Goal: Communication & Community: Answer question/provide support

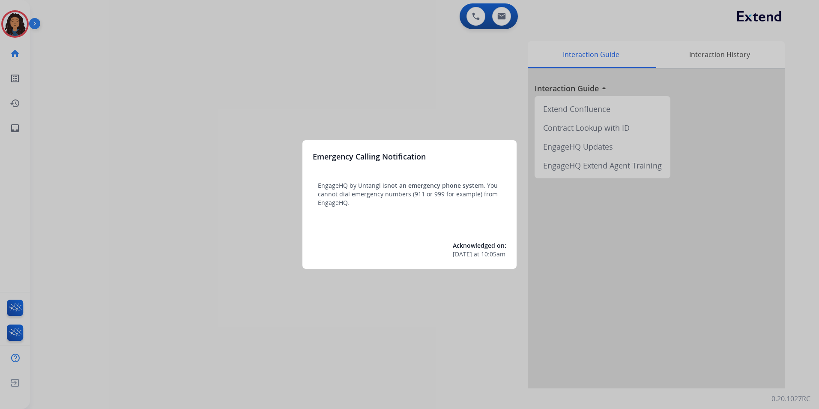
click at [180, 357] on div at bounding box center [409, 204] width 819 height 409
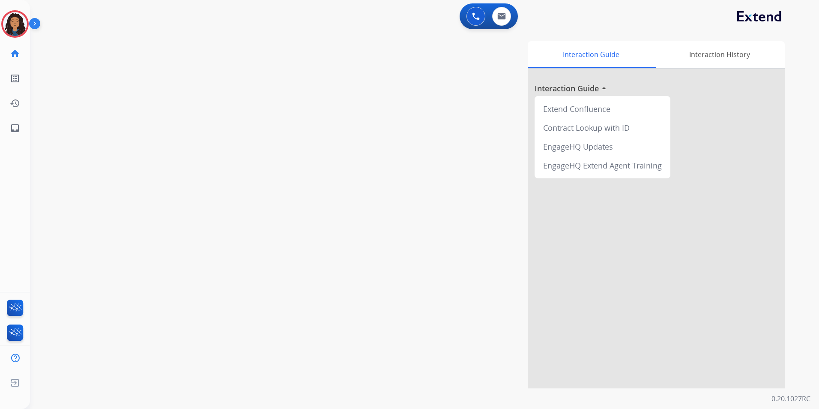
drag, startPoint x: 12, startPoint y: 19, endPoint x: 39, endPoint y: 26, distance: 27.7
click at [12, 19] on img at bounding box center [15, 24] width 24 height 24
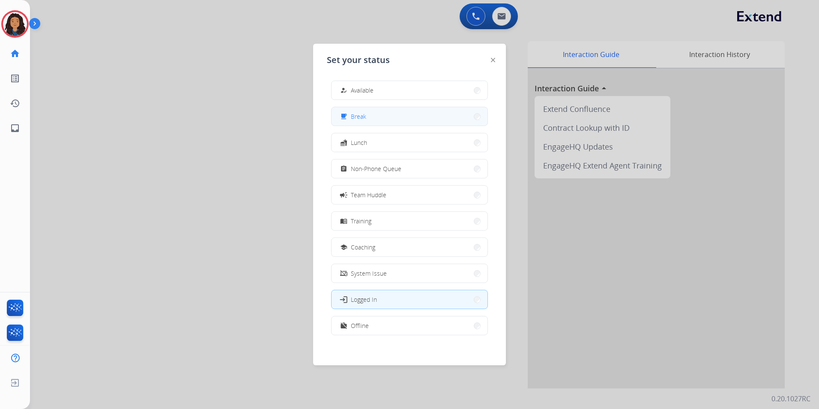
click at [408, 116] on button "free_breakfast Break" at bounding box center [410, 116] width 156 height 18
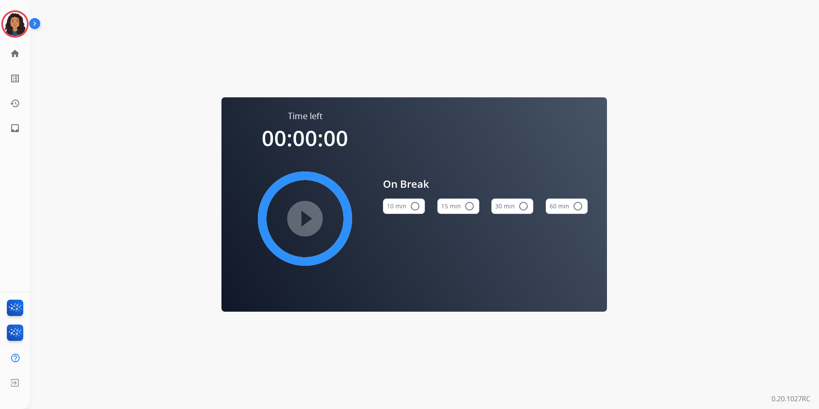
click at [461, 205] on button "15 min radio_button_unchecked" at bounding box center [458, 205] width 42 height 15
click at [310, 224] on mat-icon "play_circle_filled" at bounding box center [305, 218] width 10 height 10
click at [6, 22] on img at bounding box center [15, 24] width 24 height 24
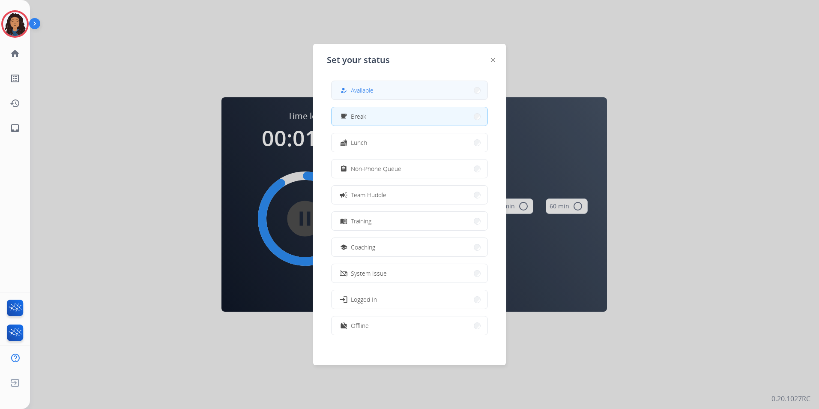
click at [382, 95] on button "how_to_reg Available" at bounding box center [410, 90] width 156 height 18
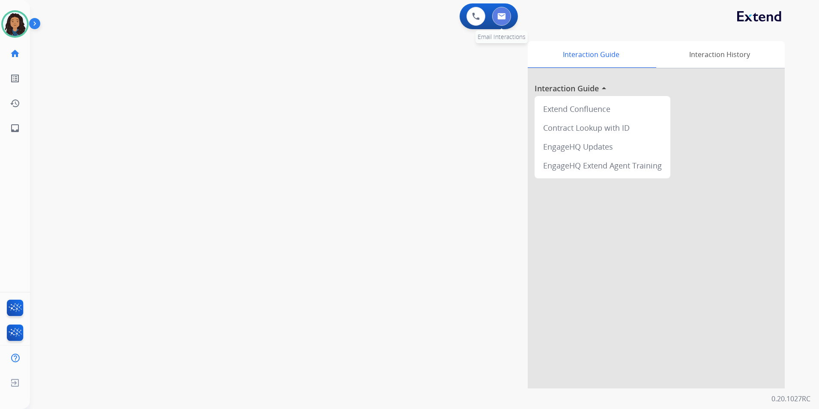
click at [509, 16] on button at bounding box center [501, 16] width 19 height 19
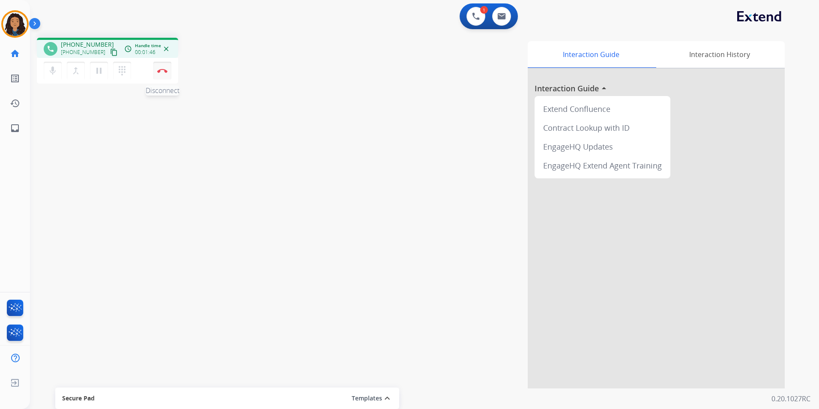
click at [167, 72] on img at bounding box center [162, 71] width 10 height 4
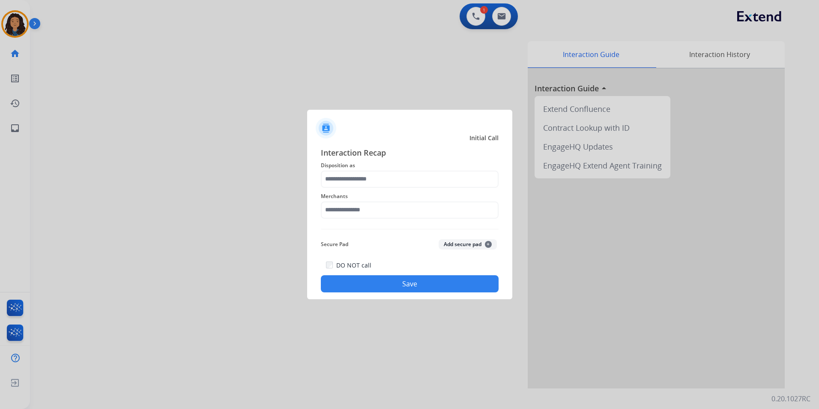
drag, startPoint x: 371, startPoint y: 167, endPoint x: 375, endPoint y: 170, distance: 5.6
click at [371, 167] on span "Disposition as" at bounding box center [410, 165] width 178 height 10
click at [378, 172] on input "text" at bounding box center [410, 179] width 178 height 17
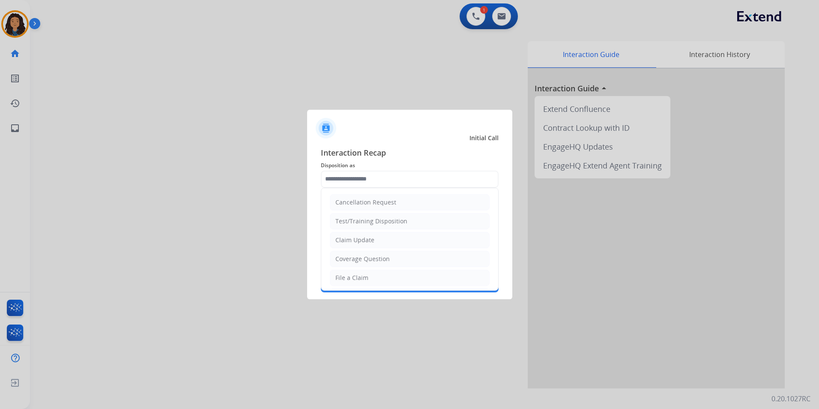
click at [395, 241] on li "Claim Update" at bounding box center [410, 240] width 160 height 16
type input "**********"
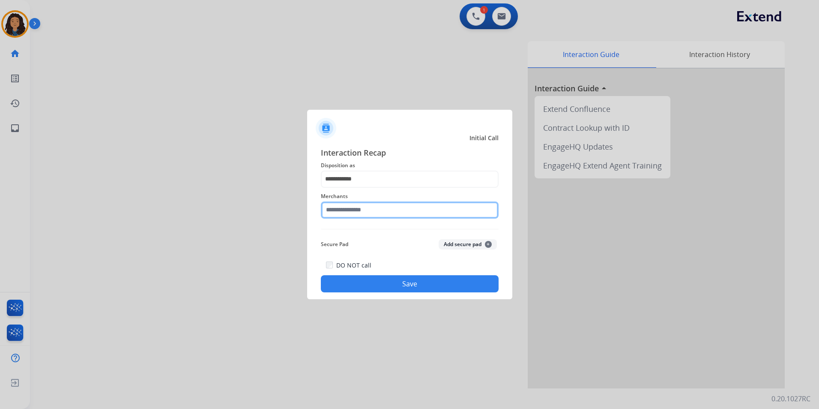
click at [382, 211] on input "text" at bounding box center [410, 209] width 178 height 17
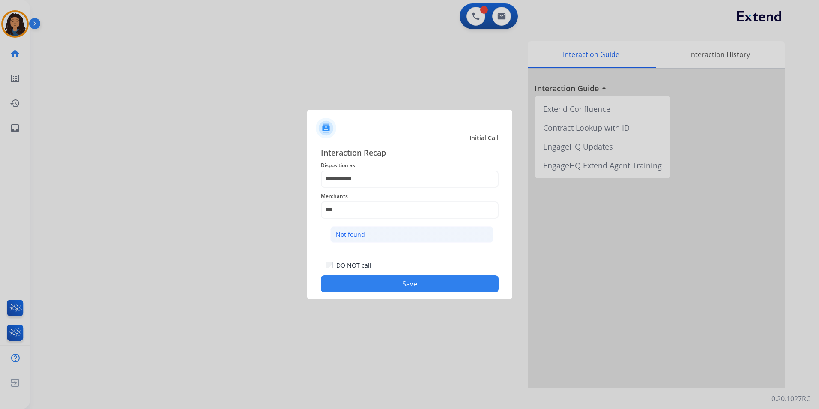
click at [399, 238] on li "Not found" at bounding box center [411, 234] width 163 height 16
type input "*********"
click at [388, 276] on div "DO NOT call Save" at bounding box center [410, 276] width 178 height 33
click at [386, 279] on button "Save" at bounding box center [410, 283] width 178 height 17
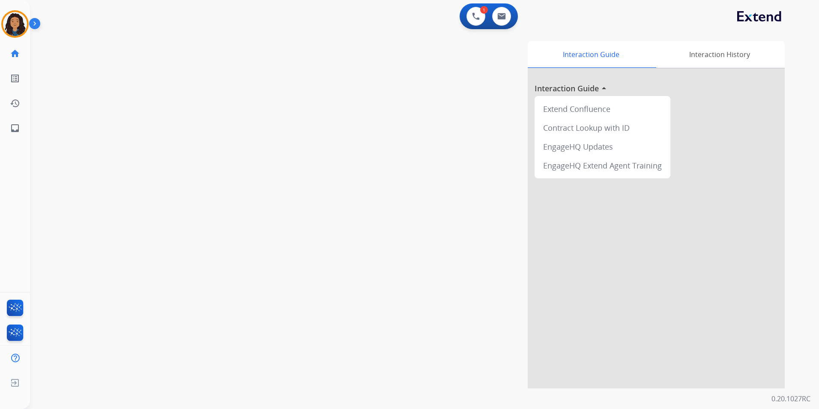
click at [243, 134] on div "swap_horiz Break voice bridge close_fullscreen Connect 3-Way Call merge_type Se…" at bounding box center [414, 209] width 769 height 357
click at [224, 103] on div "swap_horiz Break voice bridge close_fullscreen Connect 3-Way Call merge_type Se…" at bounding box center [414, 209] width 769 height 357
click at [16, 24] on img at bounding box center [15, 24] width 24 height 24
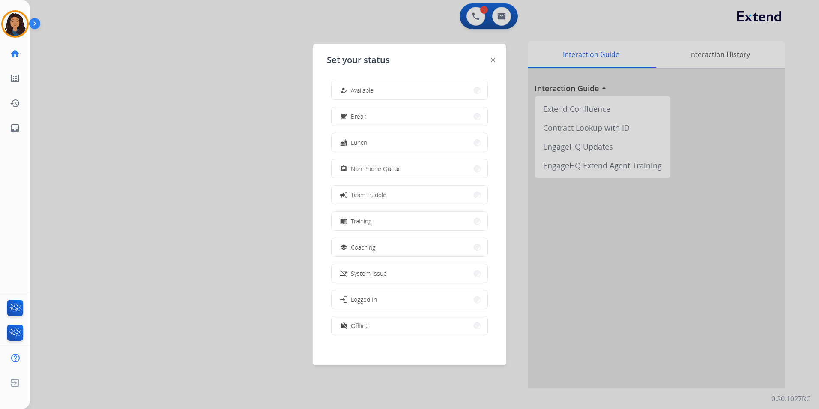
click at [395, 86] on button "how_to_reg Available" at bounding box center [410, 90] width 156 height 18
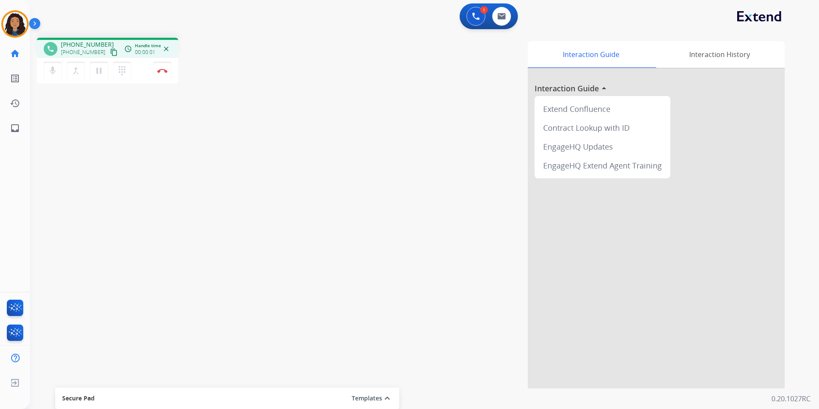
click at [110, 50] on mat-icon "content_copy" at bounding box center [114, 52] width 8 height 8
click at [162, 75] on button "Disconnect" at bounding box center [162, 71] width 18 height 18
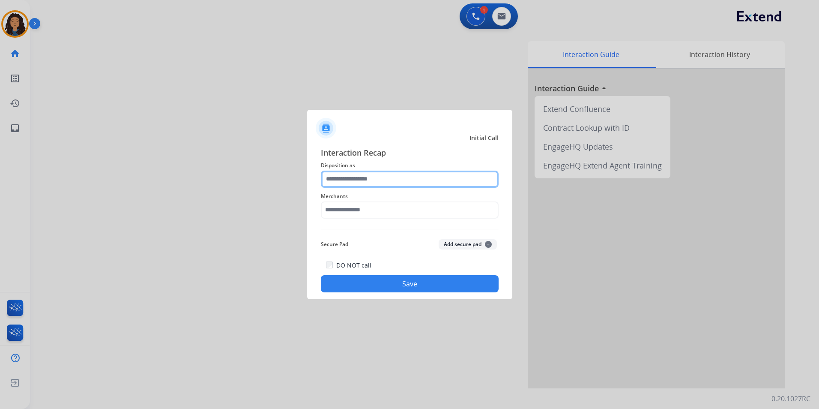
drag, startPoint x: 404, startPoint y: 177, endPoint x: 401, endPoint y: 185, distance: 8.7
click at [404, 177] on input "text" at bounding box center [410, 179] width 178 height 17
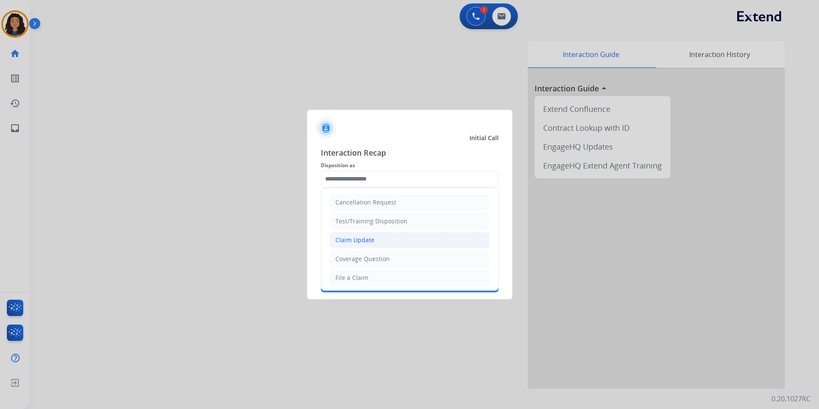
click at [368, 236] on div "Claim Update" at bounding box center [354, 240] width 39 height 9
type input "**********"
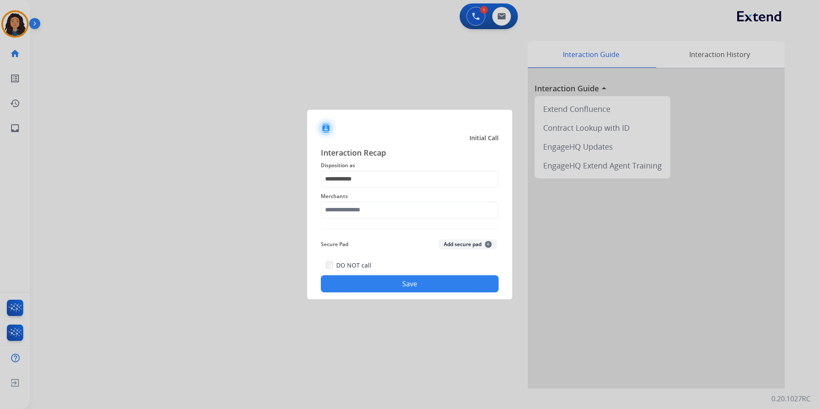
click at [368, 198] on span "Merchants" at bounding box center [410, 196] width 178 height 10
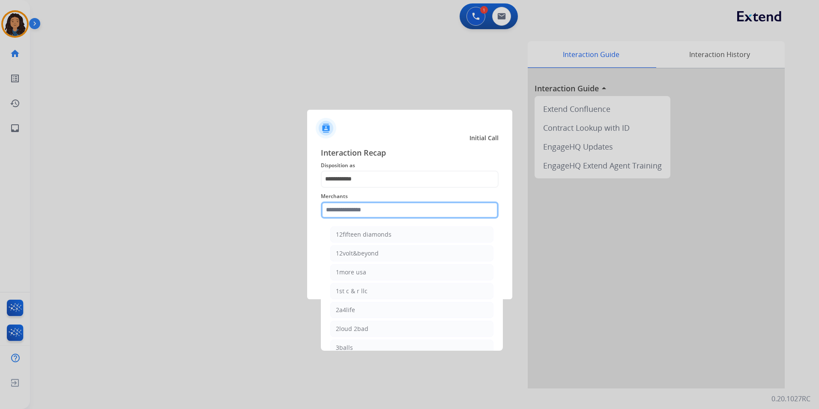
click at [368, 210] on input "text" at bounding box center [410, 209] width 178 height 17
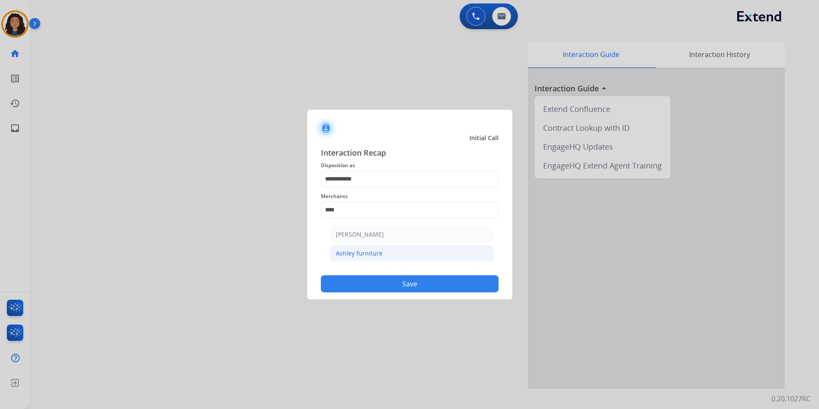
click at [373, 259] on li "Ashley furniture" at bounding box center [411, 253] width 163 height 16
type input "**********"
click at [376, 279] on button "Save" at bounding box center [410, 283] width 178 height 17
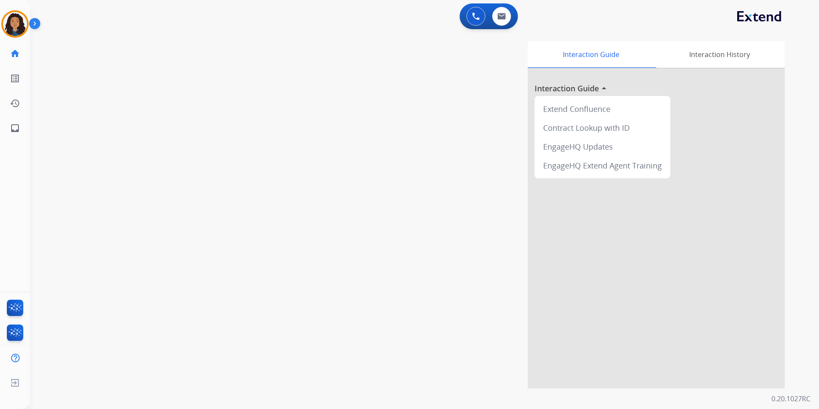
click at [210, 144] on div "swap_horiz Break voice bridge close_fullscreen Connect 3-Way Call merge_type Se…" at bounding box center [414, 209] width 769 height 357
click at [502, 21] on button at bounding box center [501, 16] width 19 height 19
select select "**********"
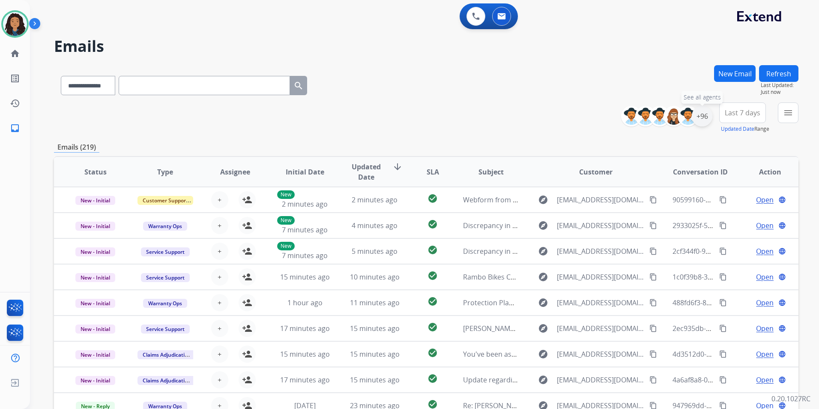
click at [701, 118] on div "+96" at bounding box center [702, 116] width 21 height 21
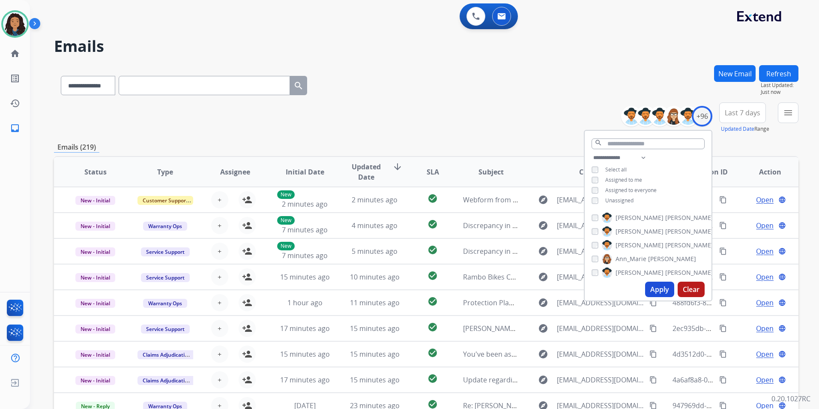
click at [613, 201] on span "Unassigned" at bounding box center [619, 200] width 28 height 7
click at [662, 292] on button "Apply" at bounding box center [659, 288] width 29 height 15
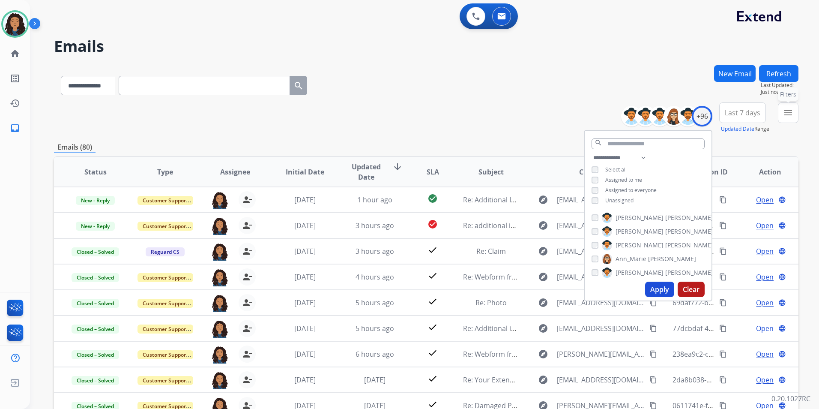
click at [794, 120] on button "menu Filters" at bounding box center [788, 112] width 21 height 21
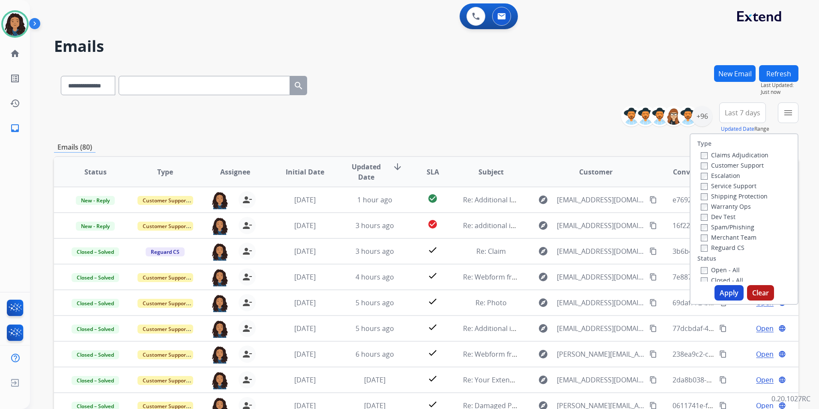
click at [736, 168] on label "Customer Support" at bounding box center [732, 165] width 63 height 8
drag, startPoint x: 757, startPoint y: 196, endPoint x: 756, endPoint y: 192, distance: 4.4
click at [756, 192] on div "Shipping Protection" at bounding box center [735, 196] width 68 height 10
click at [714, 197] on label "Shipping Protection" at bounding box center [734, 196] width 67 height 8
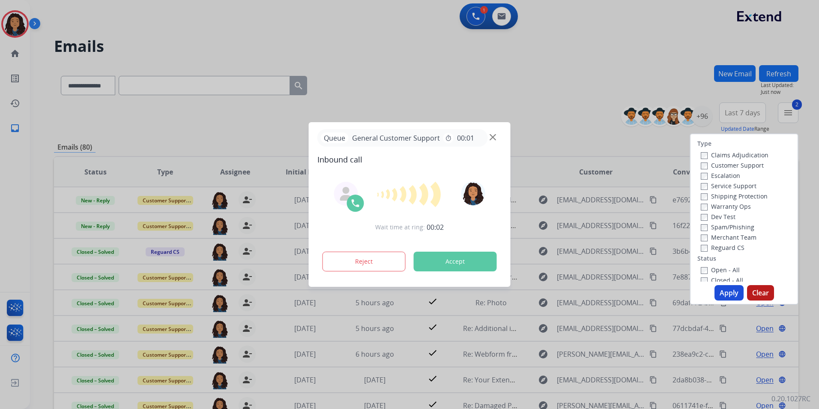
click at [575, 99] on div at bounding box center [409, 204] width 819 height 409
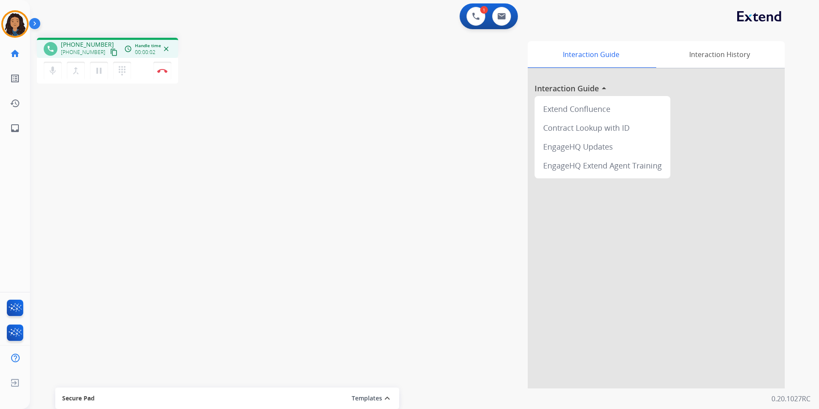
click at [110, 54] on mat-icon "content_copy" at bounding box center [114, 52] width 8 height 8
click at [168, 72] on button "Disconnect" at bounding box center [162, 71] width 18 height 18
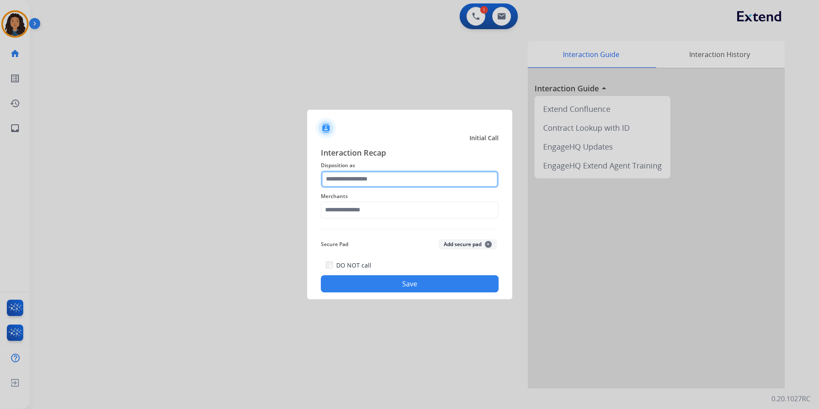
click at [379, 181] on input "text" at bounding box center [410, 179] width 178 height 17
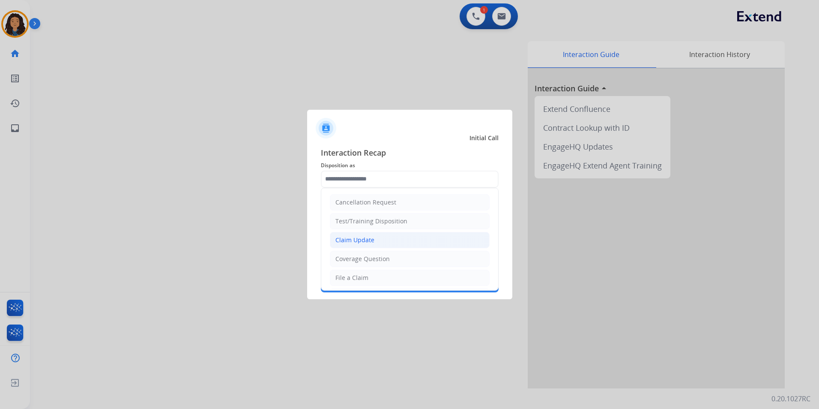
click at [389, 242] on li "Claim Update" at bounding box center [410, 240] width 160 height 16
type input "**********"
click at [373, 207] on input "text" at bounding box center [410, 209] width 178 height 17
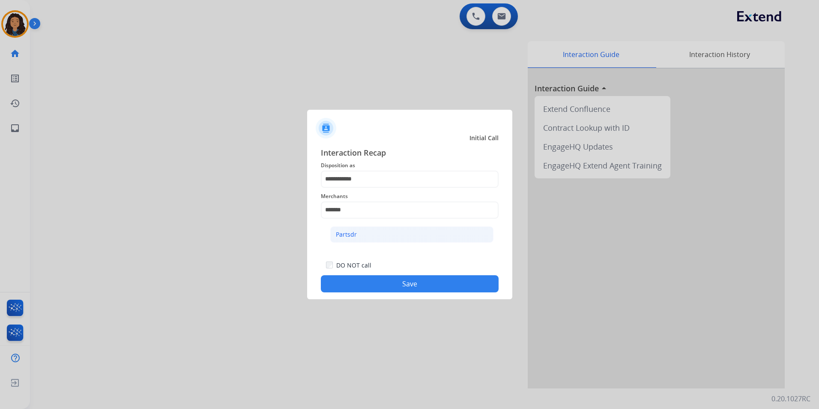
drag, startPoint x: 353, startPoint y: 228, endPoint x: 386, endPoint y: 298, distance: 77.4
click at [353, 228] on li "Partsdr" at bounding box center [411, 234] width 163 height 16
type input "*******"
click at [379, 290] on button "Save" at bounding box center [410, 283] width 178 height 17
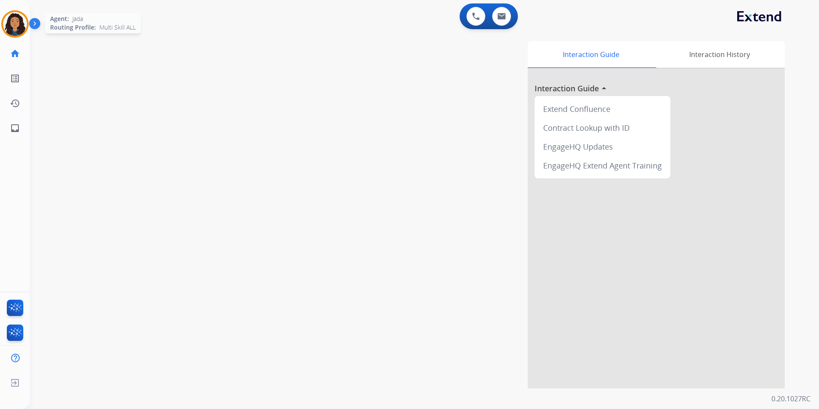
click at [8, 25] on img at bounding box center [15, 24] width 24 height 24
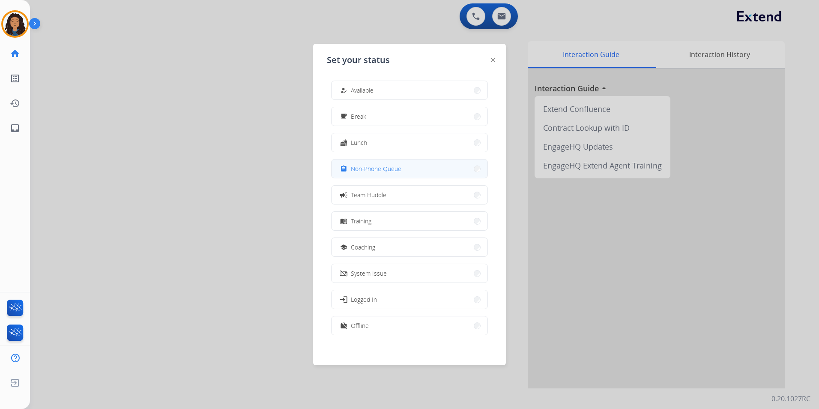
drag, startPoint x: 396, startPoint y: 169, endPoint x: 549, endPoint y: 133, distance: 157.2
click at [395, 169] on span "Non-Phone Queue" at bounding box center [376, 168] width 51 height 9
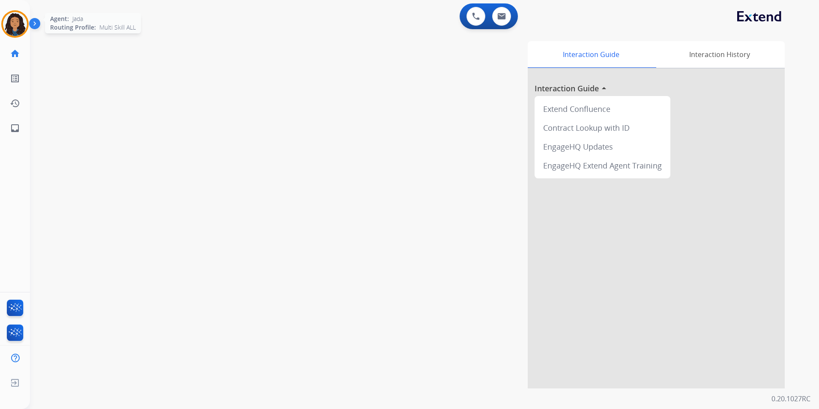
click at [28, 24] on div at bounding box center [14, 23] width 27 height 27
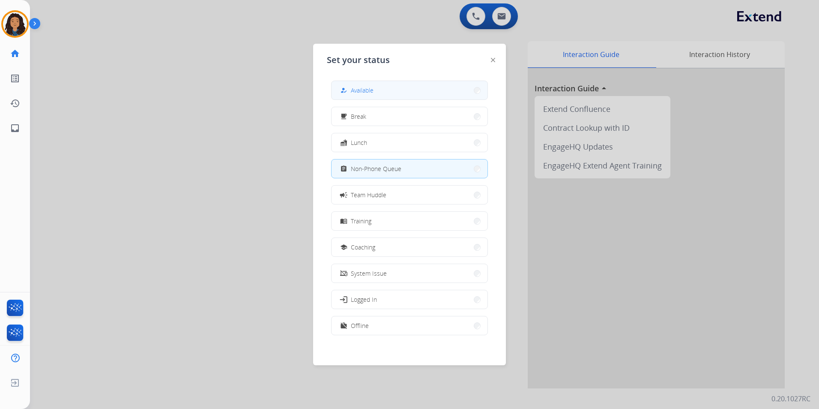
click at [409, 90] on button "how_to_reg Available" at bounding box center [410, 90] width 156 height 18
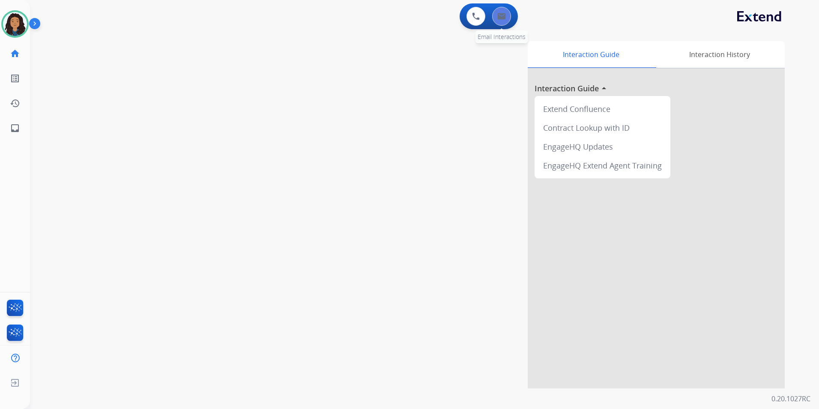
click at [510, 19] on div "0 Email Interactions" at bounding box center [502, 16] width 26 height 19
click at [503, 19] on img at bounding box center [501, 16] width 9 height 7
select select "**********"
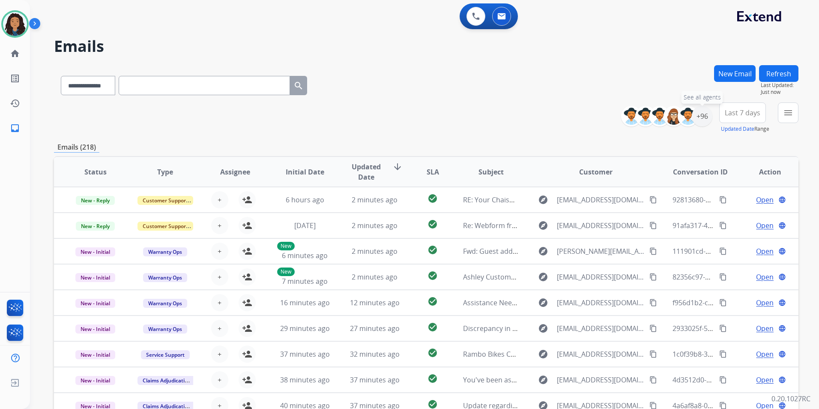
click at [703, 117] on div "+96" at bounding box center [702, 116] width 21 height 21
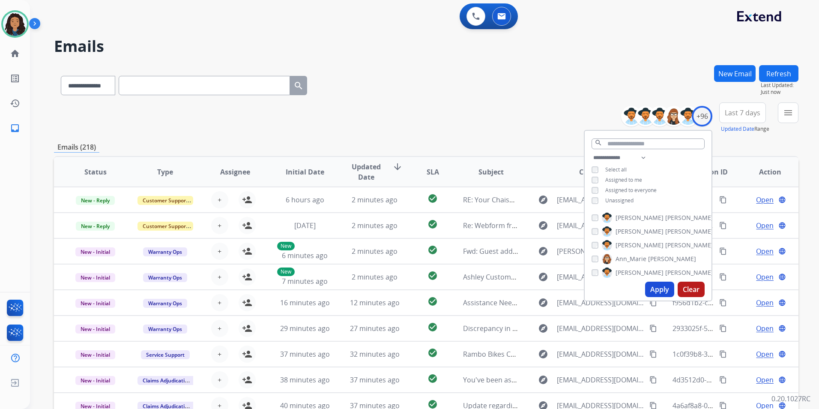
click at [627, 201] on span "Unassigned" at bounding box center [619, 200] width 28 height 7
click at [654, 294] on button "Apply" at bounding box center [659, 288] width 29 height 15
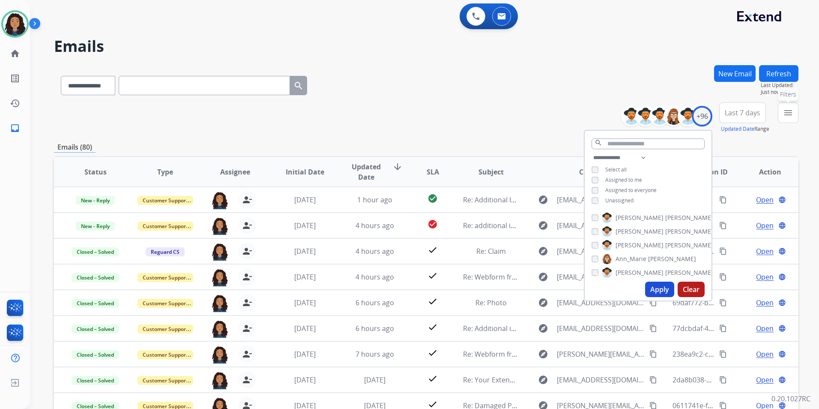
drag, startPoint x: 784, startPoint y: 121, endPoint x: 783, endPoint y: 133, distance: 11.6
click at [784, 121] on button "menu Filters" at bounding box center [788, 112] width 21 height 21
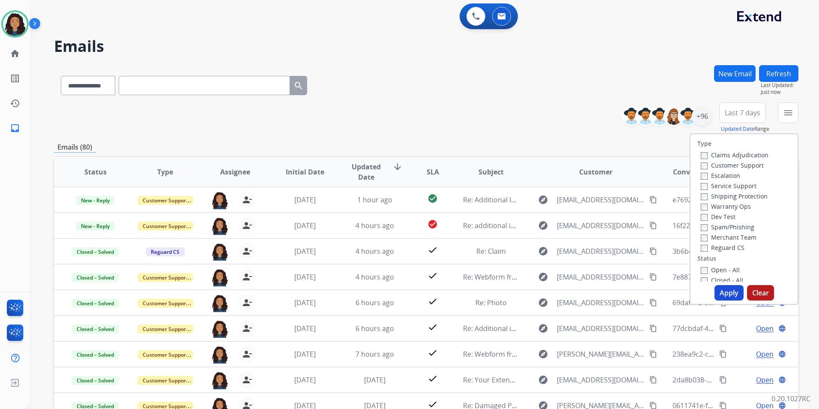
click at [746, 164] on label "Customer Support" at bounding box center [732, 165] width 63 height 8
click at [754, 195] on label "Shipping Protection" at bounding box center [734, 196] width 67 height 8
drag, startPoint x: 739, startPoint y: 245, endPoint x: 735, endPoint y: 261, distance: 16.9
click at [739, 245] on div "Reguard CS" at bounding box center [735, 247] width 68 height 10
click at [733, 251] on label "Reguard CS" at bounding box center [723, 247] width 44 height 8
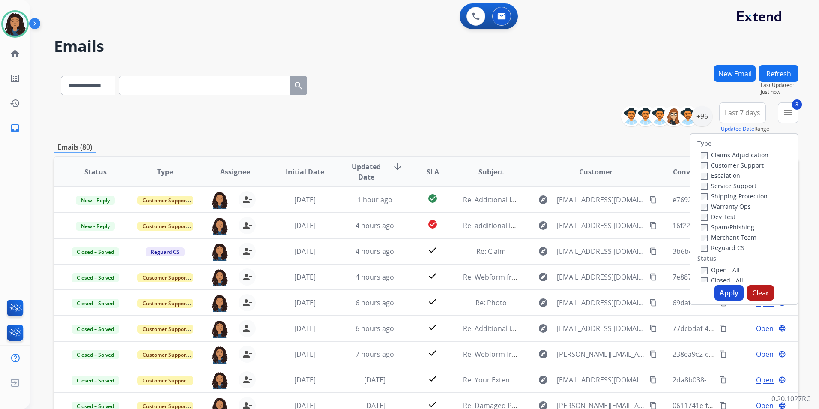
click at [724, 270] on label "Open - All" at bounding box center [720, 270] width 39 height 8
click at [723, 284] on div "Type Claims Adjudication Customer Support Escalation Service Support Shipping P…" at bounding box center [744, 218] width 109 height 171
click at [720, 292] on button "Apply" at bounding box center [729, 292] width 29 height 15
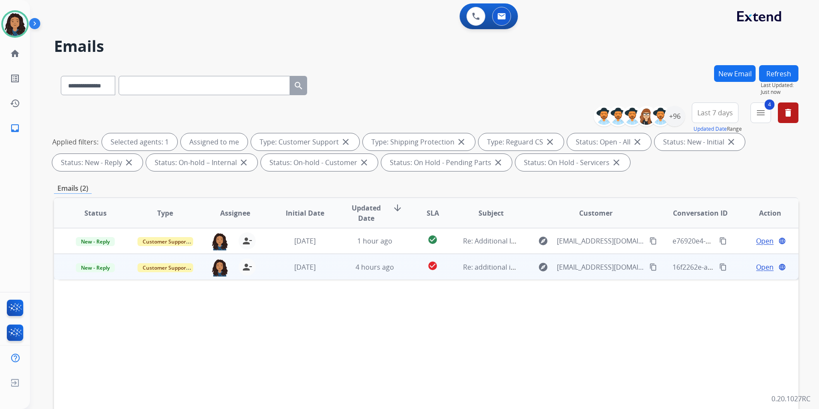
click at [756, 266] on span "Open" at bounding box center [765, 267] width 18 height 10
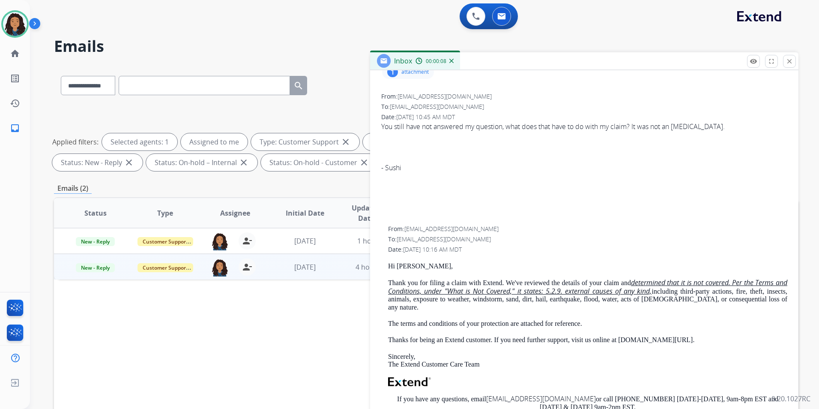
scroll to position [129, 0]
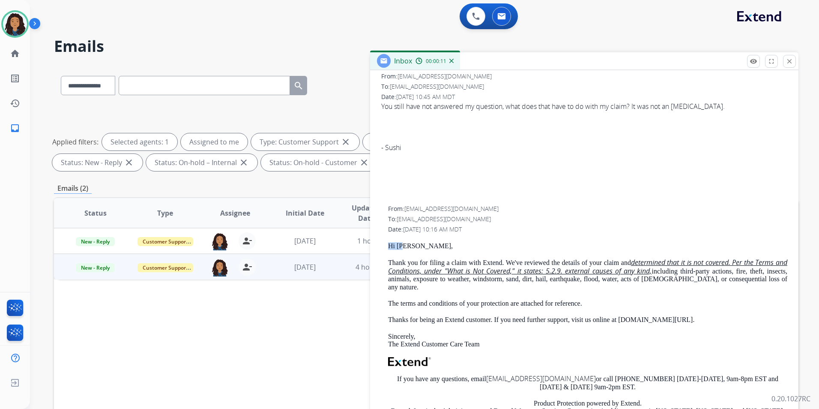
drag, startPoint x: 446, startPoint y: 245, endPoint x: 405, endPoint y: 245, distance: 41.1
click at [405, 245] on div "From: [EMAIL_ADDRESS][DOMAIN_NAME] To: [EMAIL_ADDRESS][DOMAIN_NAME] Date: [DATE…" at bounding box center [584, 345] width 408 height 282
click at [407, 246] on p "Hi [PERSON_NAME]," at bounding box center [587, 246] width 399 height 8
drag, startPoint x: 386, startPoint y: 246, endPoint x: 420, endPoint y: 248, distance: 34.8
click at [420, 248] on div "From: [EMAIL_ADDRESS][DOMAIN_NAME] To: [EMAIL_ADDRESS][DOMAIN_NAME] Date: [DATE…" at bounding box center [584, 345] width 408 height 282
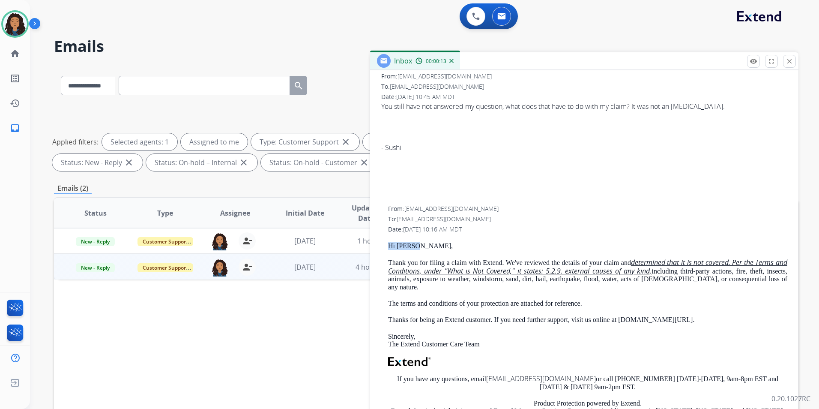
drag, startPoint x: 420, startPoint y: 248, endPoint x: 410, endPoint y: 248, distance: 10.7
copy p "Hi [PERSON_NAME],"
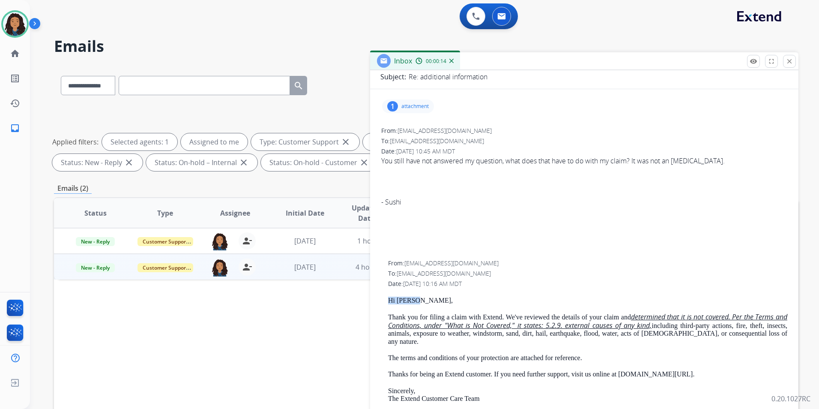
scroll to position [0, 0]
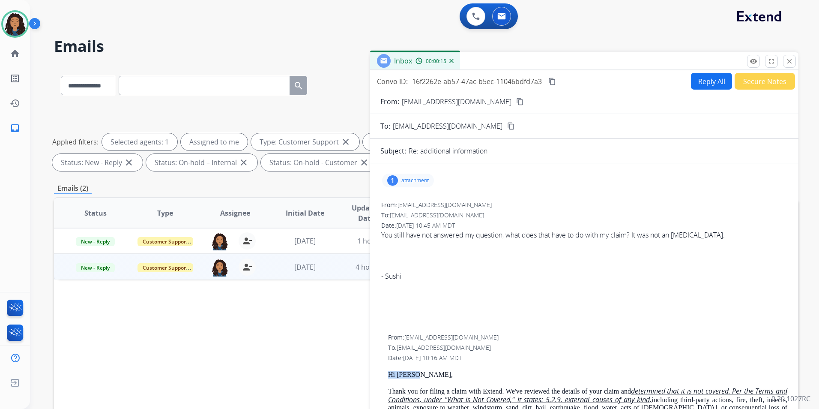
click at [699, 79] on button "Reply All" at bounding box center [711, 81] width 41 height 17
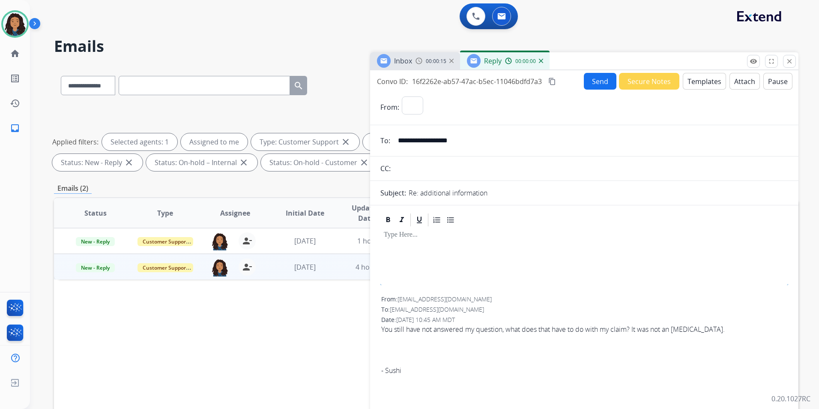
click at [700, 78] on button "Templates" at bounding box center [704, 81] width 43 height 17
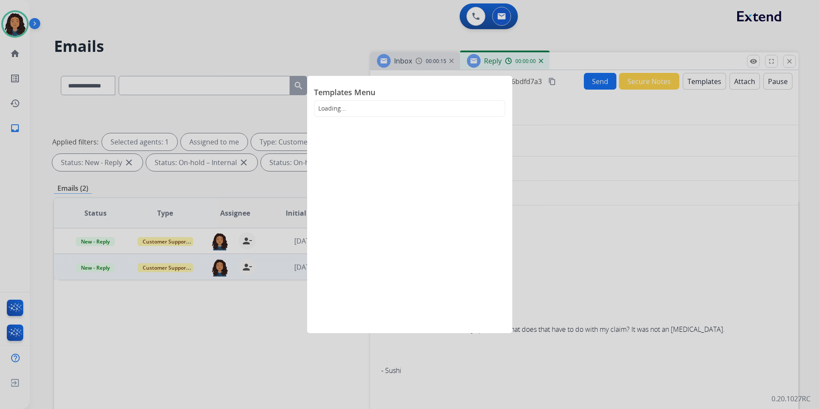
select select "**********"
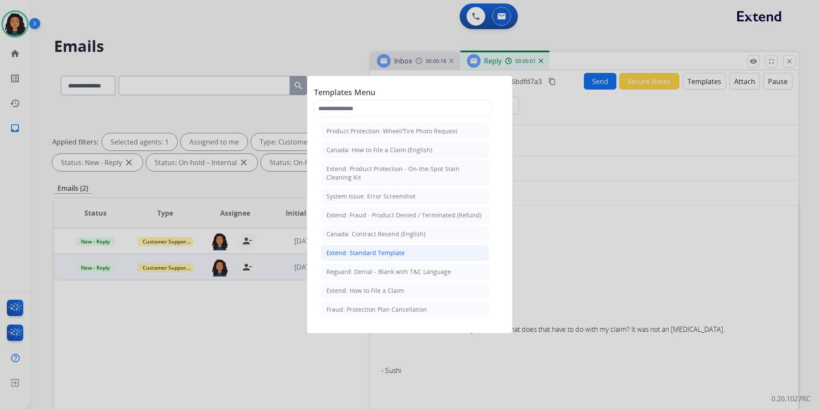
click at [385, 254] on div "Extend: Standard Template" at bounding box center [365, 252] width 78 height 9
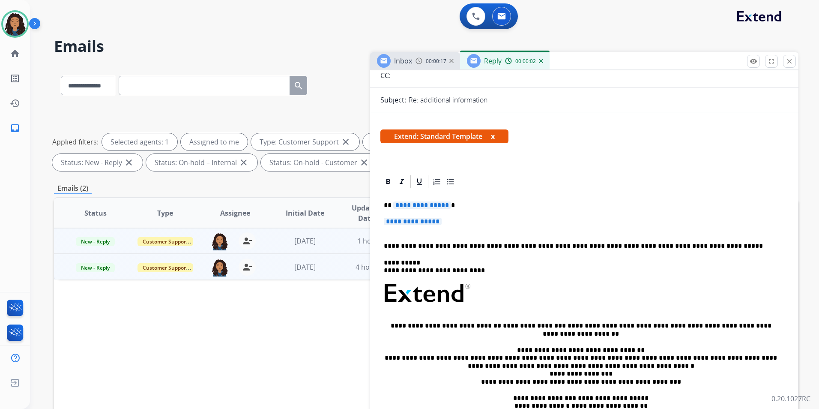
scroll to position [129, 0]
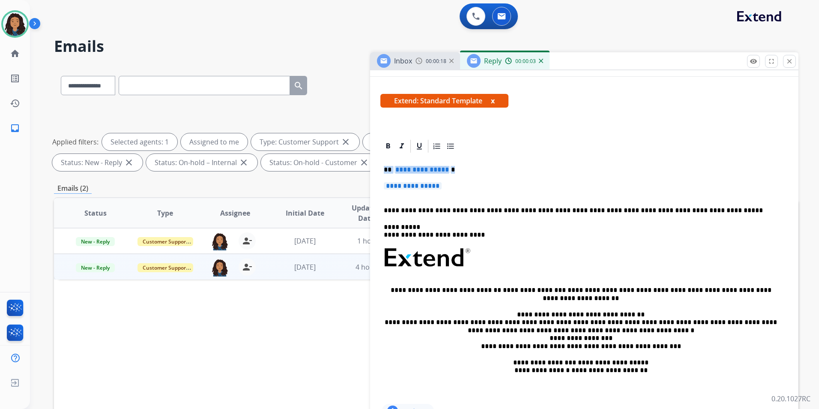
drag, startPoint x: 380, startPoint y: 168, endPoint x: 471, endPoint y: 170, distance: 90.9
click at [471, 170] on div "**********" at bounding box center [584, 278] width 408 height 248
click at [403, 61] on span "Inbox" at bounding box center [403, 60] width 18 height 9
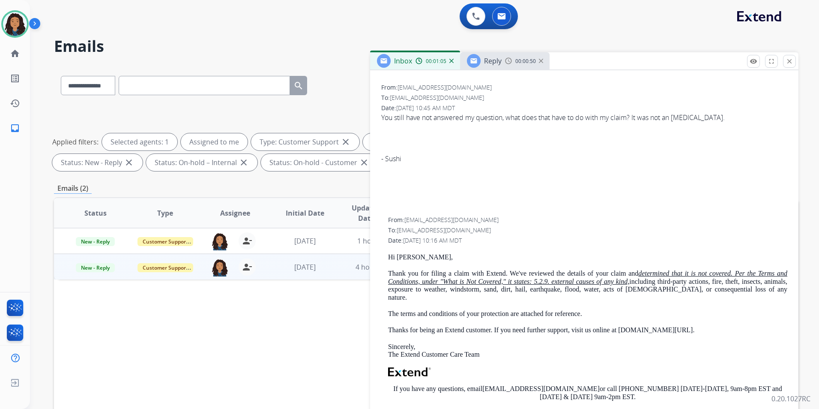
scroll to position [0, 0]
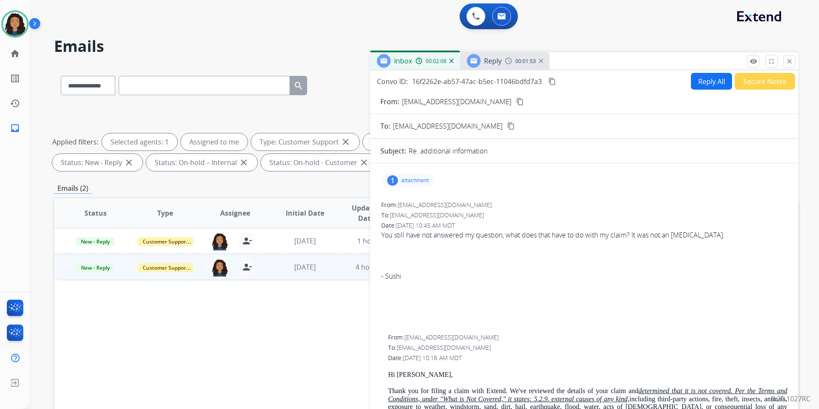
click at [497, 62] on span "Reply" at bounding box center [493, 60] width 18 height 9
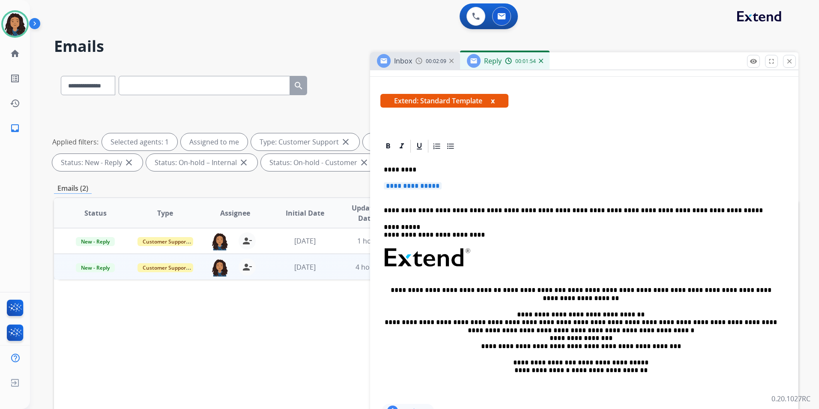
click at [412, 186] on span "**********" at bounding box center [413, 185] width 58 height 7
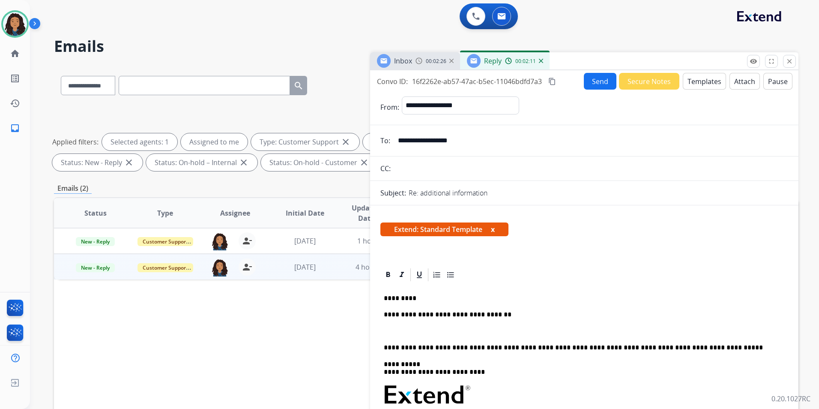
click at [426, 59] on span "00:02:26" at bounding box center [436, 61] width 21 height 7
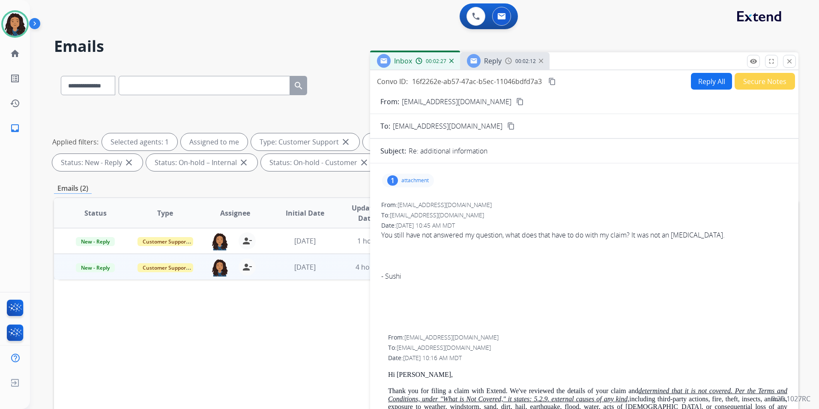
click at [516, 100] on mat-icon "content_copy" at bounding box center [520, 102] width 8 height 8
click at [482, 63] on div "Reply" at bounding box center [484, 61] width 35 height 14
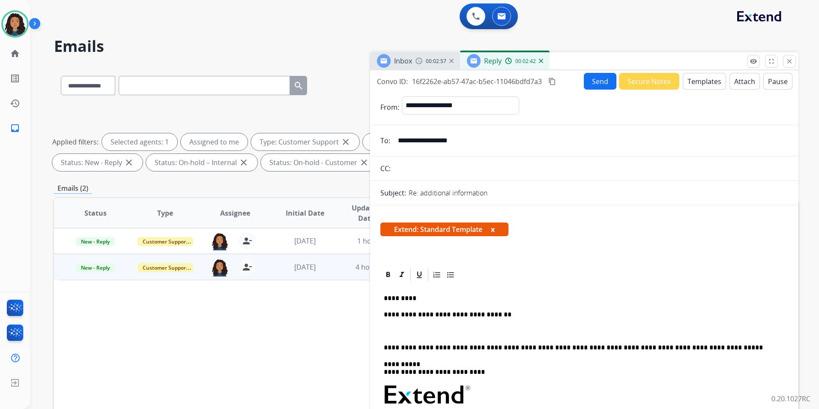
click at [436, 332] on p at bounding box center [584, 331] width 401 height 8
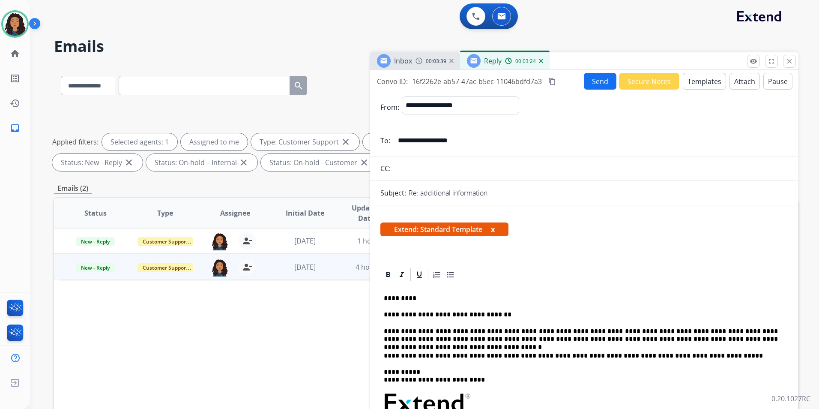
click at [416, 60] on img at bounding box center [419, 60] width 7 height 7
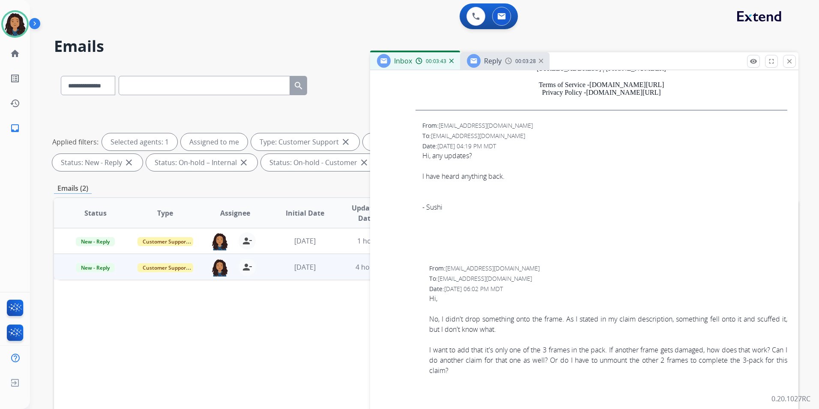
scroll to position [1457, 0]
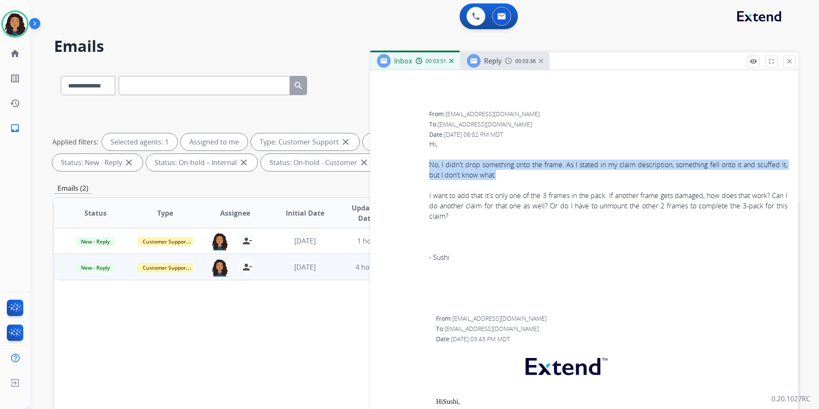
drag, startPoint x: 423, startPoint y: 153, endPoint x: 591, endPoint y: 170, distance: 169.2
click at [591, 170] on div "From: [EMAIL_ADDRESS][DOMAIN_NAME] To: [EMAIL_ADDRESS][DOMAIN_NAME] Date: [DATE…" at bounding box center [584, 210] width 408 height 202
copy div "No, I didn't drop something onto the frame. As I stated in my claim description…"
click at [493, 61] on span "Reply" at bounding box center [493, 60] width 18 height 9
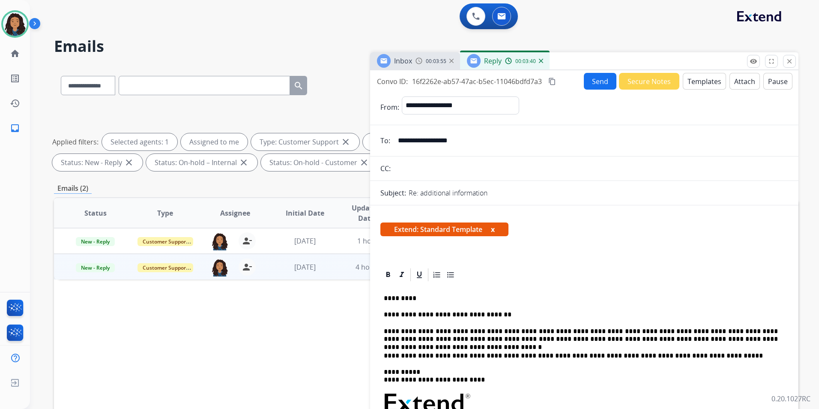
click at [763, 336] on p "**********" at bounding box center [581, 335] width 394 height 16
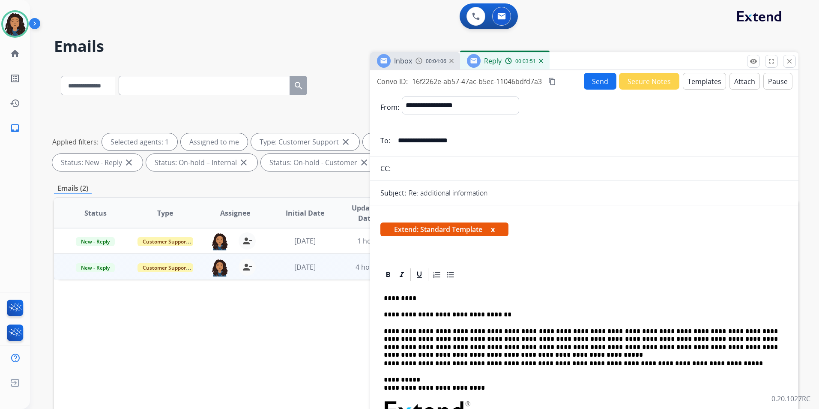
click at [599, 338] on p "**********" at bounding box center [581, 339] width 394 height 24
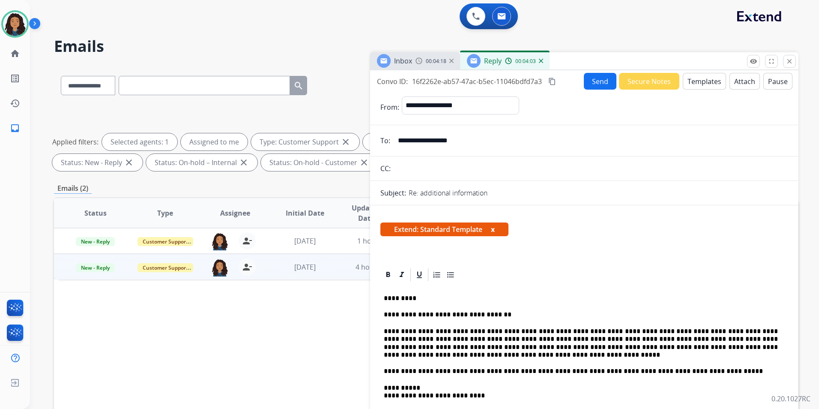
click at [710, 338] on p "**********" at bounding box center [581, 343] width 394 height 32
click at [410, 355] on p "**********" at bounding box center [581, 343] width 394 height 32
click at [401, 57] on span "Inbox" at bounding box center [403, 60] width 18 height 9
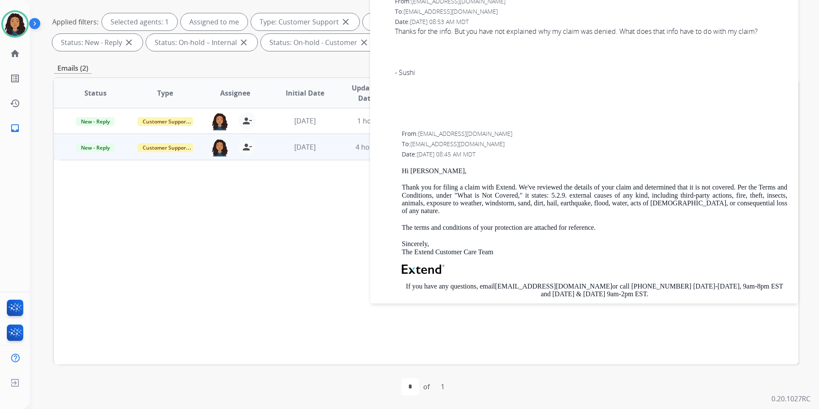
scroll to position [484, 0]
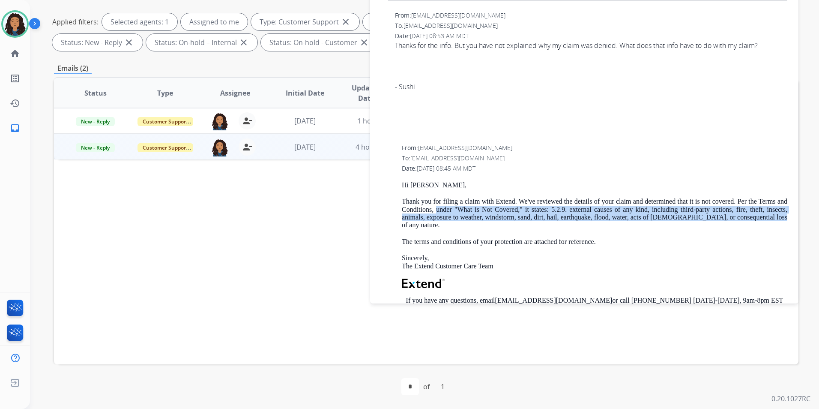
drag, startPoint x: 449, startPoint y: 201, endPoint x: 424, endPoint y: 220, distance: 31.1
click at [424, 220] on p "Thank you for filing a claim with Extend. We've reviewed the details of your cl…" at bounding box center [595, 214] width 386 height 32
drag, startPoint x: 424, startPoint y: 220, endPoint x: 407, endPoint y: 215, distance: 17.9
copy p "under "What is Not Covered," it states: 5.2.9. external causes of any kind, inc…"
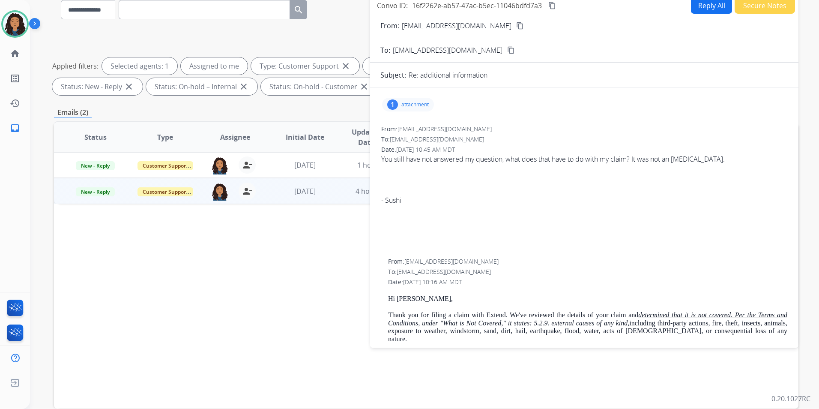
scroll to position [0, 0]
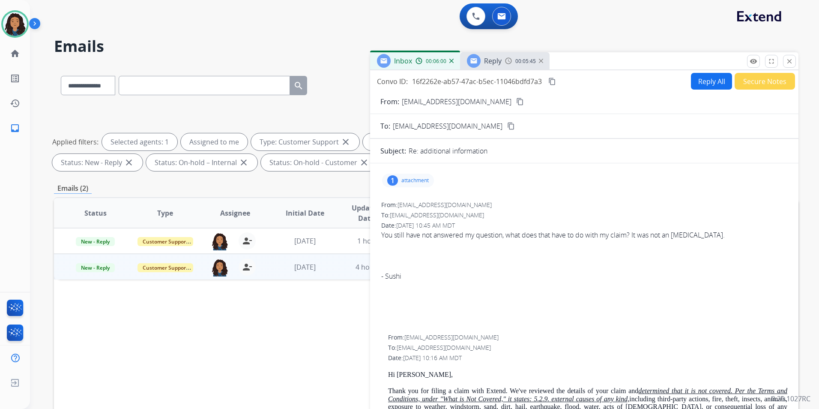
click at [504, 65] on div "Reply 00:05:45" at bounding box center [505, 60] width 90 height 17
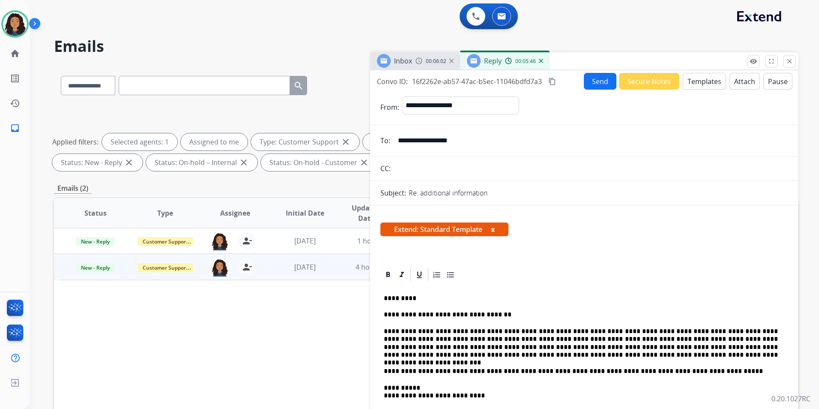
click at [617, 355] on p "**********" at bounding box center [581, 343] width 394 height 32
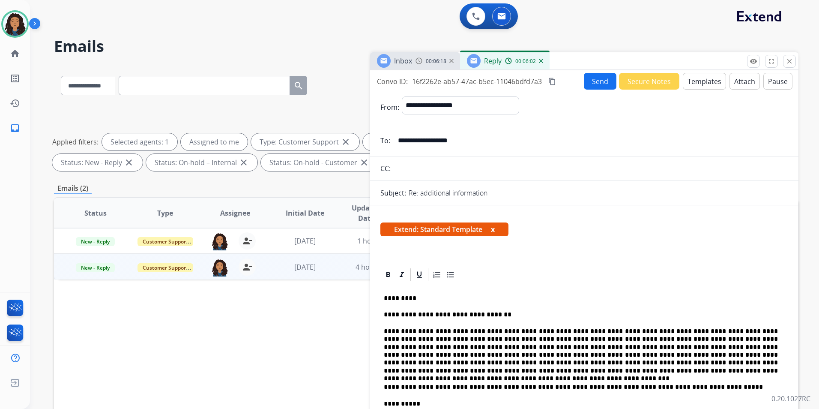
click at [551, 373] on p "**********" at bounding box center [581, 350] width 394 height 47
click at [514, 368] on p "**********" at bounding box center [581, 350] width 394 height 47
click at [729, 353] on p "**********" at bounding box center [581, 350] width 394 height 47
click at [568, 370] on p "**********" at bounding box center [581, 350] width 394 height 47
click at [570, 369] on p "**********" at bounding box center [581, 350] width 394 height 47
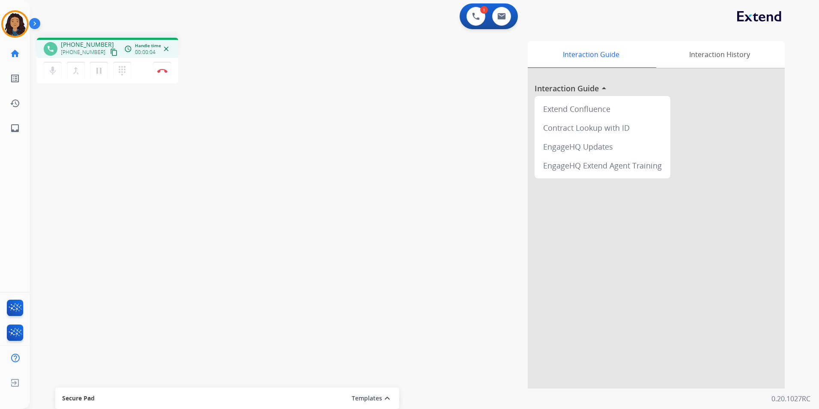
click at [110, 51] on mat-icon "content_copy" at bounding box center [114, 52] width 8 height 8
click at [166, 74] on button "Disconnect" at bounding box center [162, 71] width 18 height 18
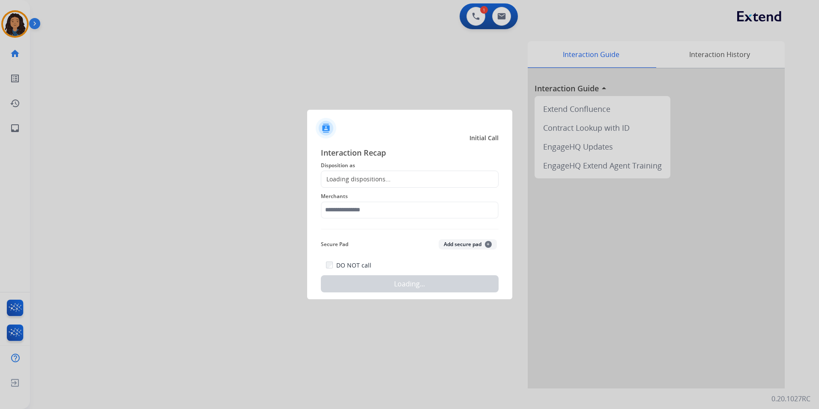
click at [412, 177] on div "Loading dispositions..." at bounding box center [410, 179] width 178 height 17
click at [402, 169] on span "Disposition as" at bounding box center [410, 165] width 178 height 10
click at [394, 174] on div "Loading dispositions..." at bounding box center [410, 179] width 178 height 17
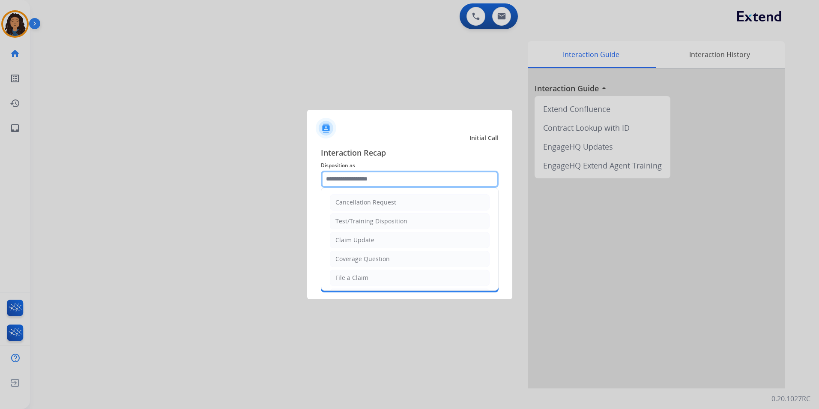
click at [372, 175] on input "text" at bounding box center [410, 179] width 178 height 17
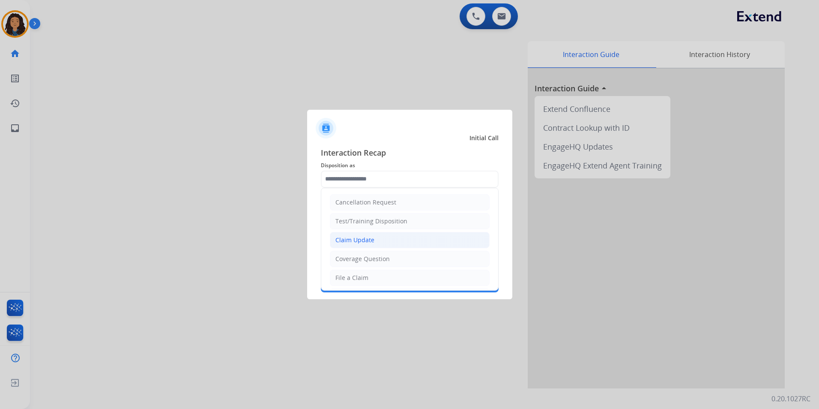
click at [376, 236] on li "Claim Update" at bounding box center [410, 240] width 160 height 16
type input "**********"
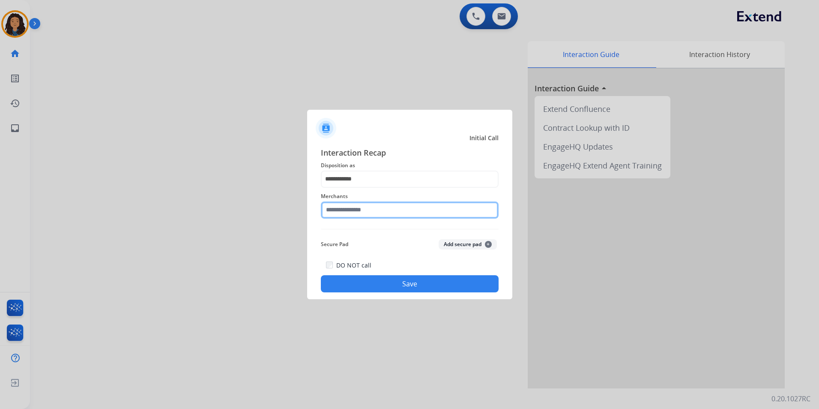
click at [354, 211] on input "text" at bounding box center [410, 209] width 178 height 17
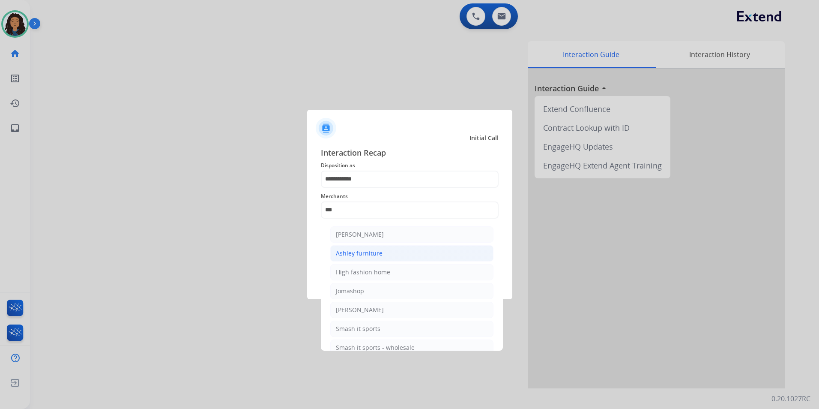
drag, startPoint x: 415, startPoint y: 254, endPoint x: 420, endPoint y: 260, distance: 7.6
click at [416, 254] on li "Ashley furniture" at bounding box center [411, 253] width 163 height 16
type input "**********"
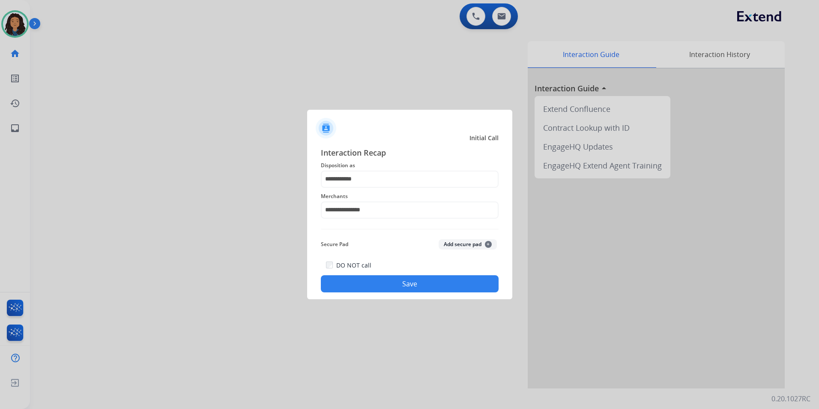
click at [419, 290] on button "Save" at bounding box center [410, 283] width 178 height 17
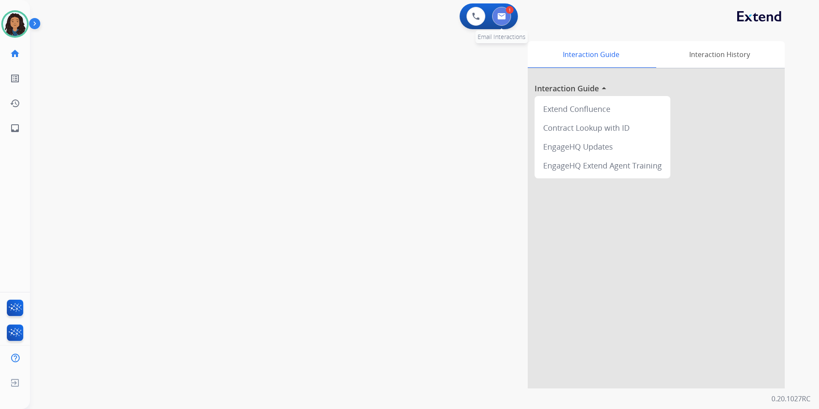
click at [507, 21] on button at bounding box center [501, 16] width 19 height 19
select select "**********"
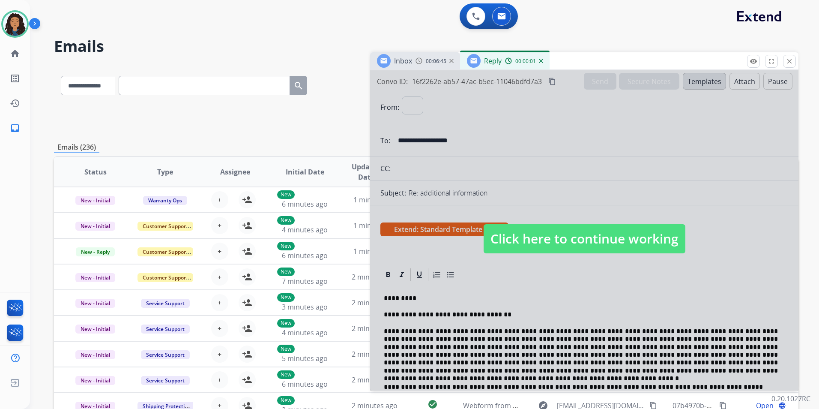
select select "**********"
click at [547, 238] on span "Click here to continue working" at bounding box center [585, 238] width 202 height 29
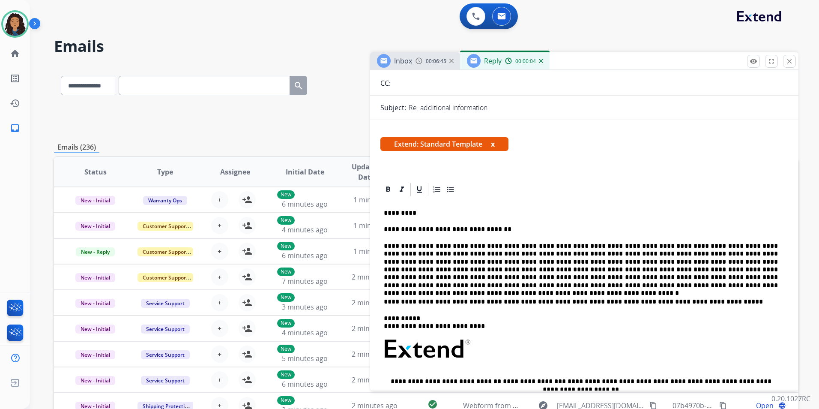
scroll to position [86, 0]
click at [571, 283] on p "**********" at bounding box center [581, 265] width 394 height 47
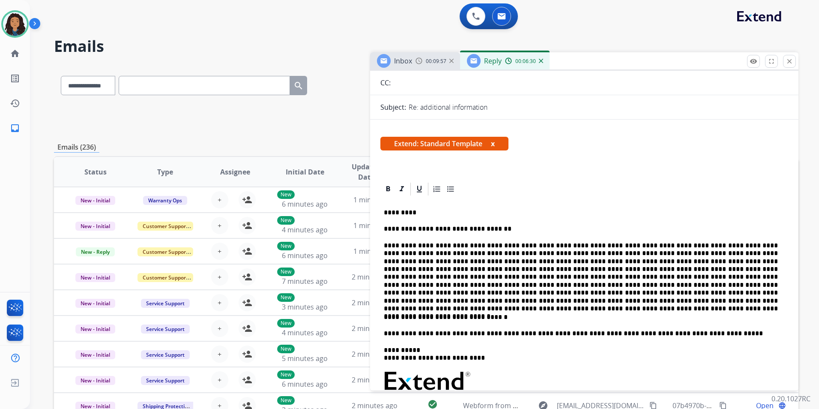
scroll to position [0, 0]
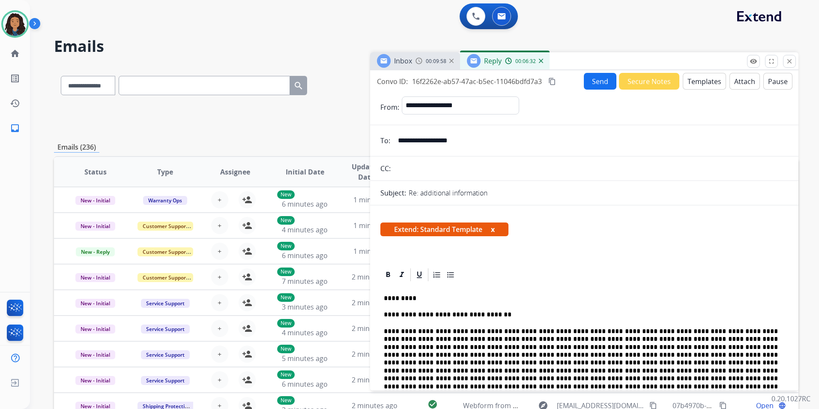
click at [599, 87] on button "Send" at bounding box center [600, 81] width 33 height 17
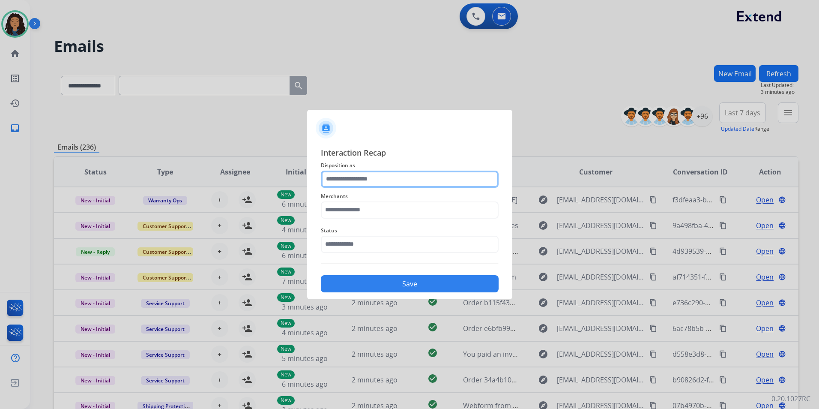
click at [337, 184] on input "text" at bounding box center [410, 179] width 178 height 17
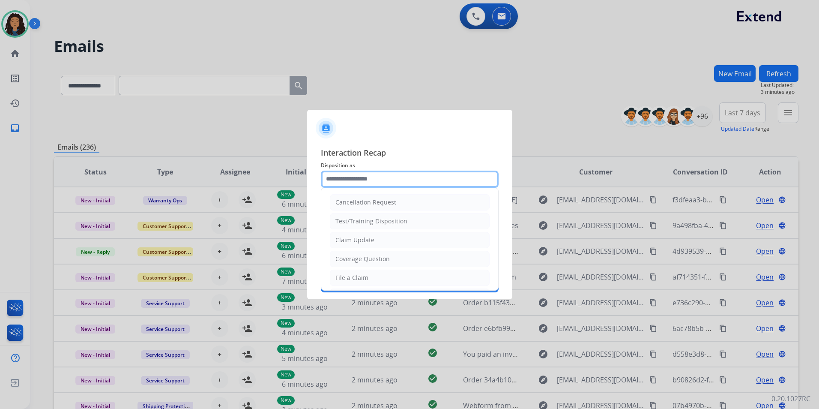
type input "**********"
type input "***"
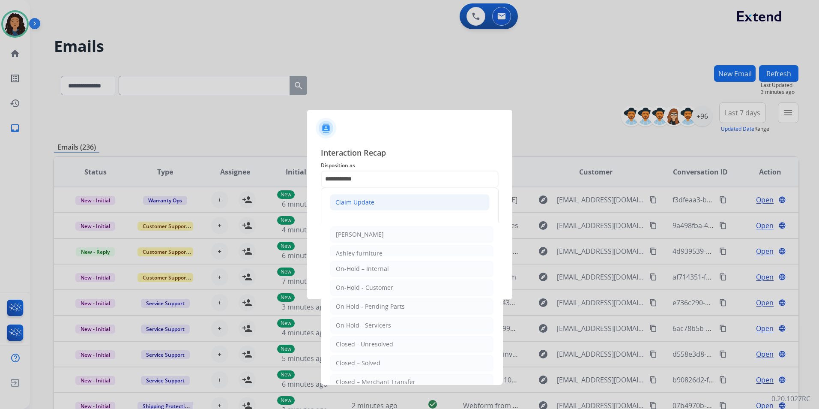
click at [338, 208] on li "Claim Update" at bounding box center [410, 202] width 160 height 16
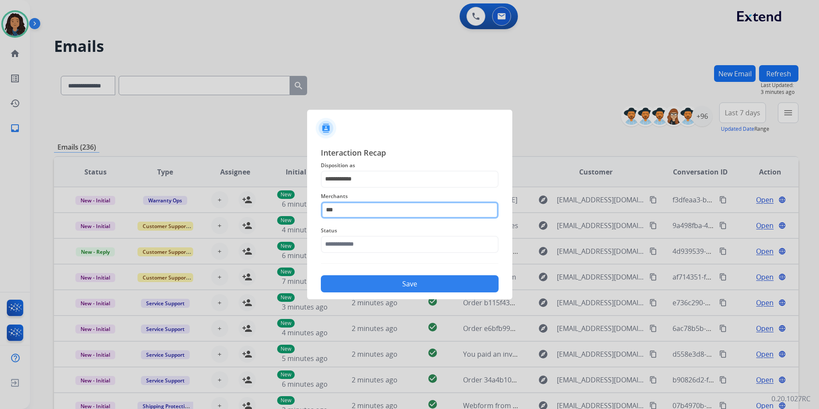
drag, startPoint x: 343, startPoint y: 213, endPoint x: 242, endPoint y: 230, distance: 102.9
click at [0, 230] on app-contact-recap-modal "**********" at bounding box center [0, 204] width 0 height 409
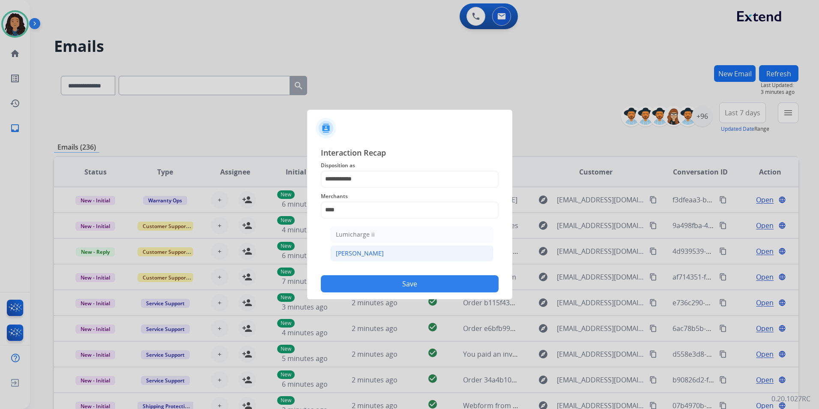
click at [387, 254] on li "[PERSON_NAME]" at bounding box center [411, 253] width 163 height 16
type input "********"
click at [328, 247] on input "text" at bounding box center [410, 244] width 178 height 17
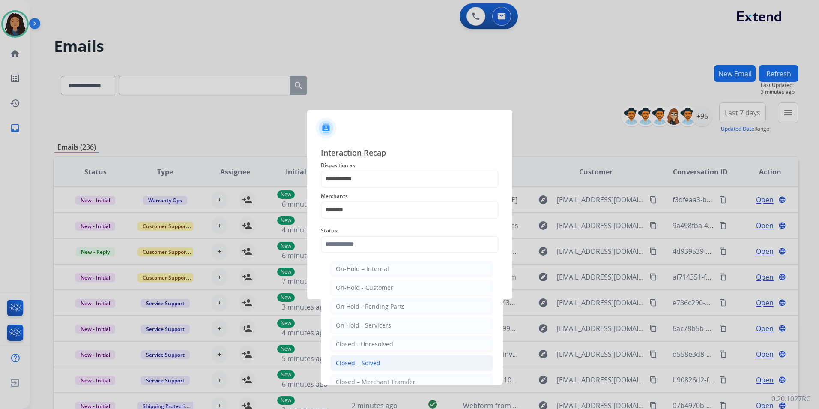
click at [388, 359] on li "Closed – Solved" at bounding box center [411, 363] width 163 height 16
type input "**********"
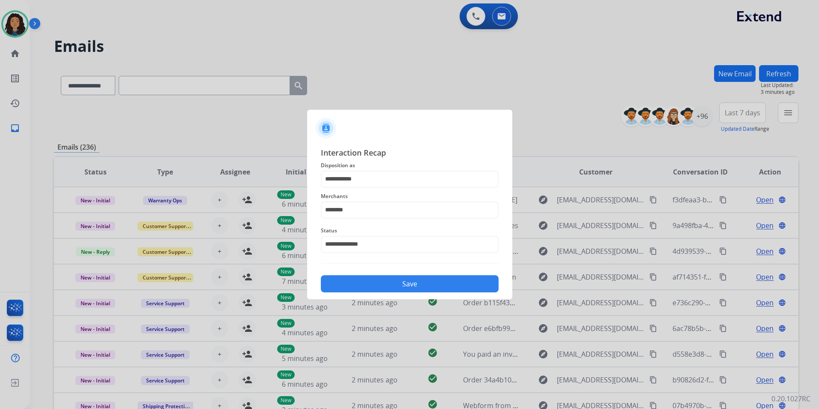
drag, startPoint x: 373, startPoint y: 286, endPoint x: 509, endPoint y: 286, distance: 135.8
click at [375, 284] on button "Save" at bounding box center [410, 283] width 178 height 17
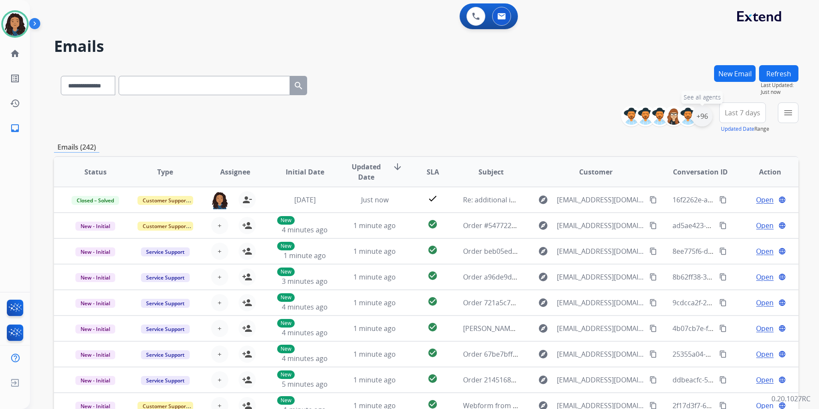
click at [701, 120] on div "+96" at bounding box center [702, 116] width 21 height 21
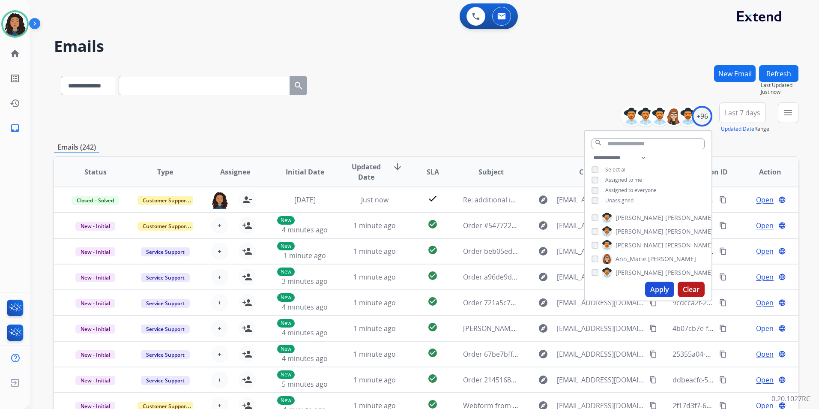
click at [628, 202] on span "Unassigned" at bounding box center [619, 200] width 28 height 7
click at [655, 287] on button "Apply" at bounding box center [659, 288] width 29 height 15
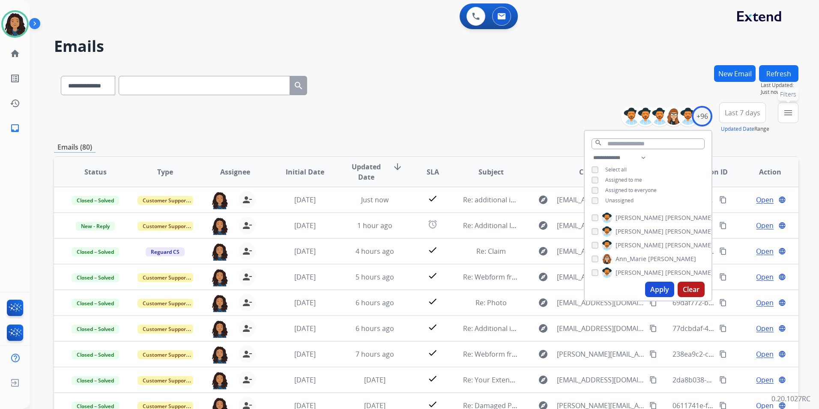
click at [787, 115] on mat-icon "menu" at bounding box center [788, 113] width 10 height 10
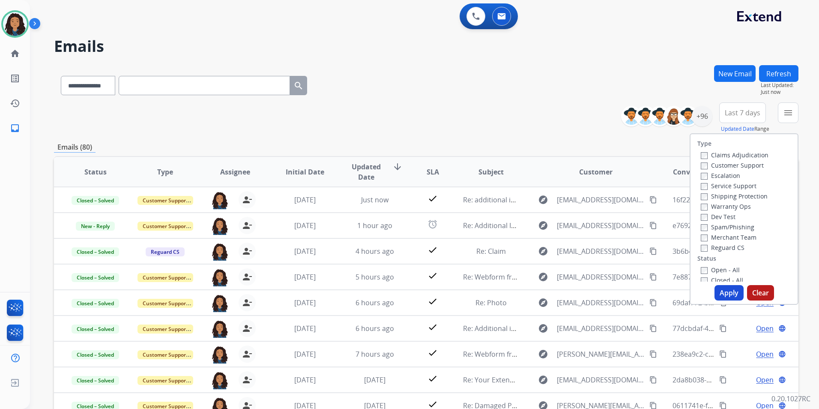
click at [729, 165] on label "Customer Support" at bounding box center [732, 165] width 63 height 8
click at [750, 195] on label "Shipping Protection" at bounding box center [734, 196] width 67 height 8
drag, startPoint x: 750, startPoint y: 195, endPoint x: 734, endPoint y: 207, distance: 19.9
click at [731, 197] on label "Shipping Protection" at bounding box center [734, 196] width 67 height 8
click at [724, 246] on label "Reguard CS" at bounding box center [723, 247] width 44 height 8
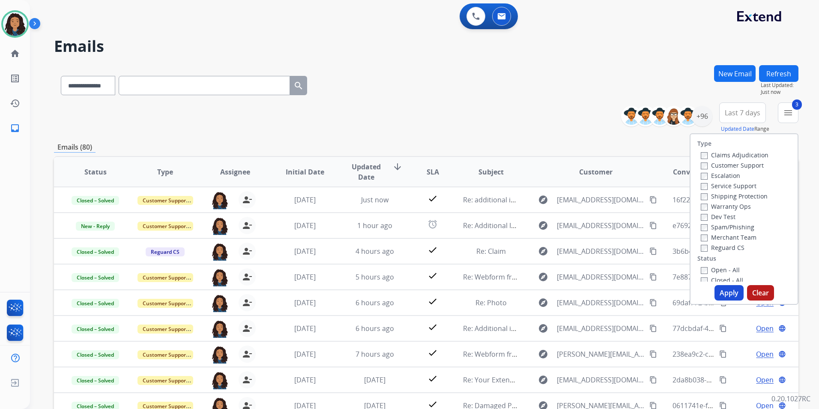
click at [724, 266] on label "Open - All" at bounding box center [720, 270] width 39 height 8
click at [719, 288] on button "Apply" at bounding box center [729, 292] width 29 height 15
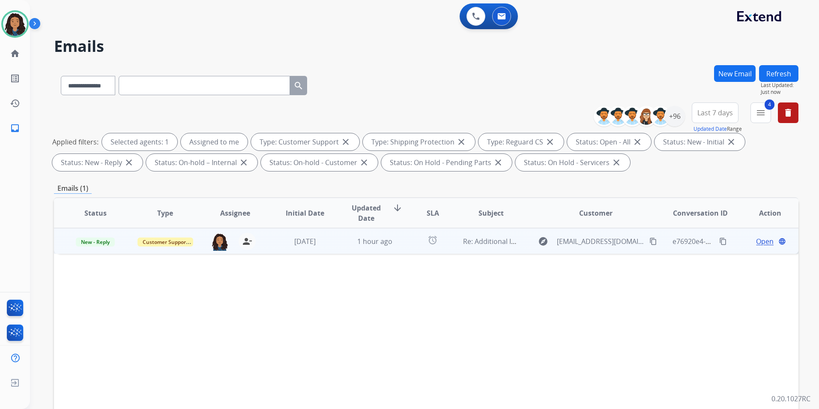
click at [760, 243] on span "Open" at bounding box center [765, 241] width 18 height 10
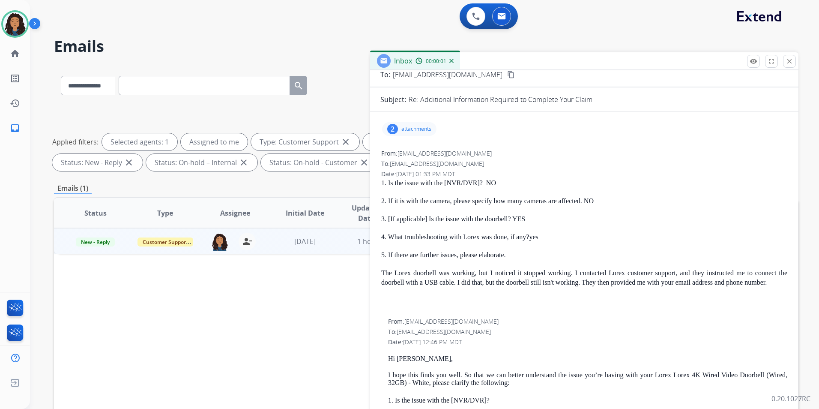
scroll to position [129, 0]
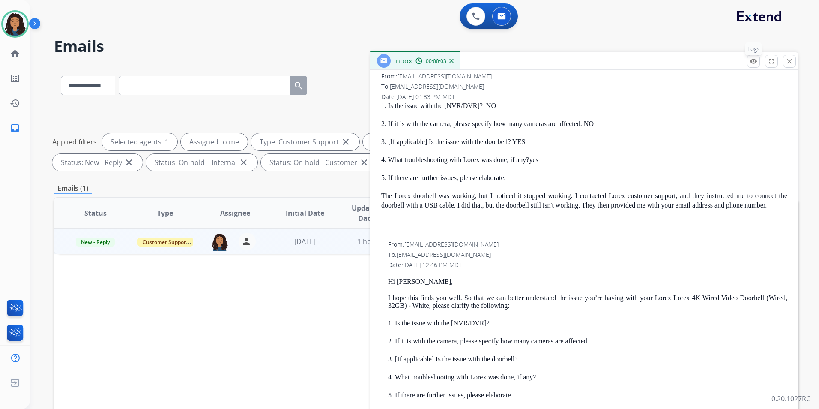
click at [753, 63] on mat-icon "remove_red_eye" at bounding box center [754, 61] width 8 height 8
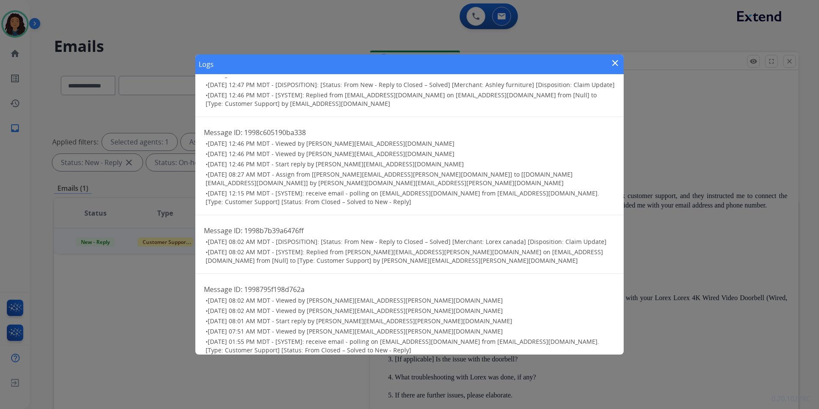
scroll to position [154, 0]
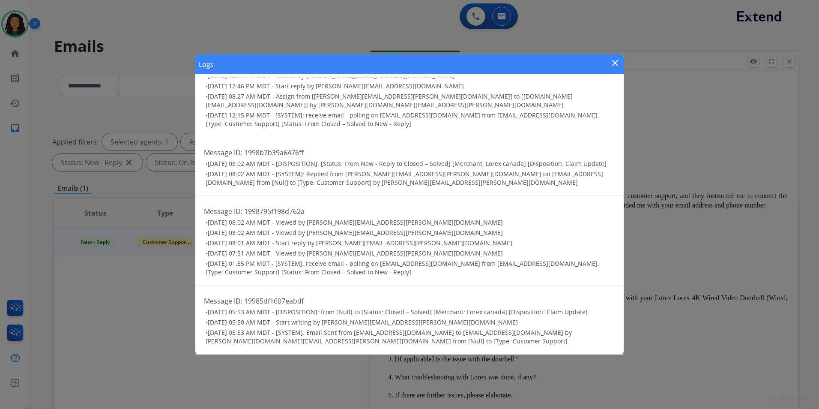
click at [611, 60] on mat-icon "close" at bounding box center [615, 63] width 10 height 10
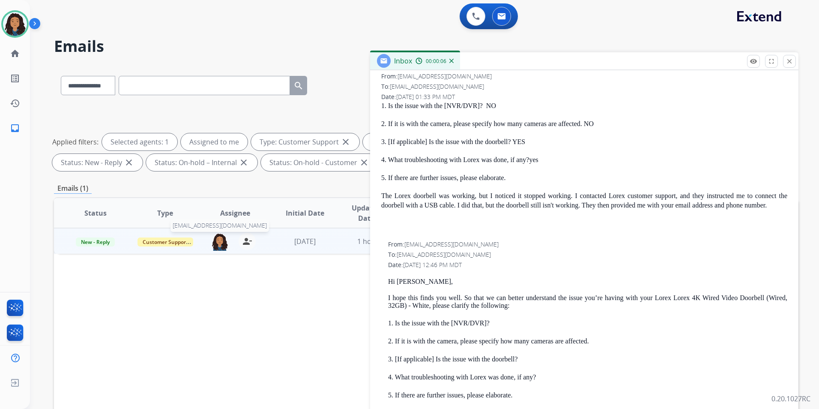
click at [217, 241] on img at bounding box center [219, 242] width 17 height 18
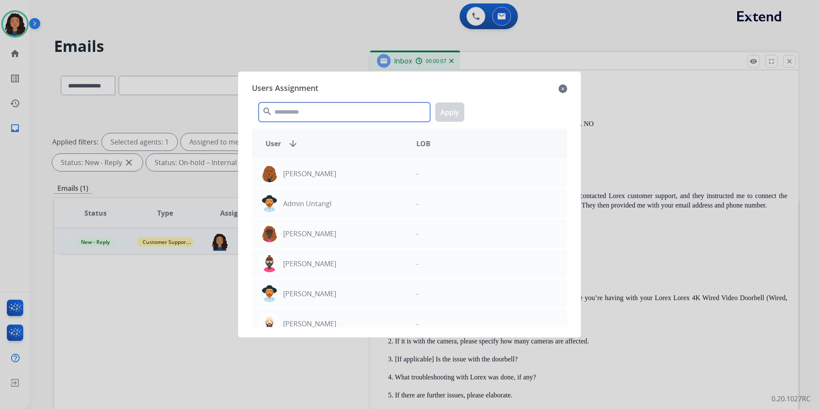
click at [304, 105] on input "text" at bounding box center [344, 111] width 171 height 19
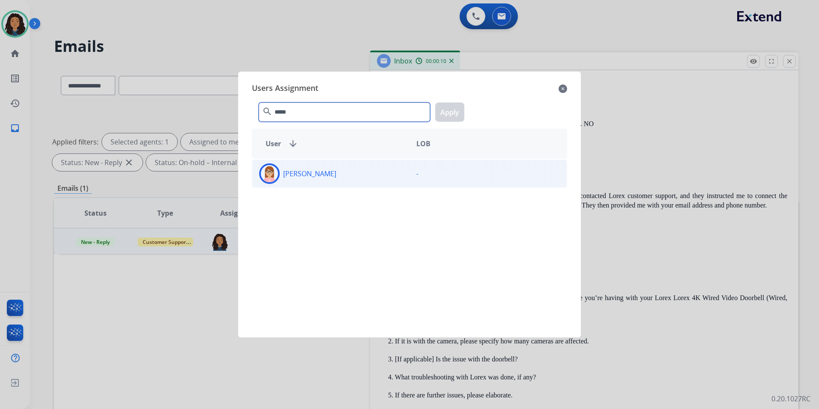
type input "*****"
click at [415, 180] on div "-" at bounding box center [488, 173] width 157 height 21
click at [446, 113] on button "Apply" at bounding box center [449, 111] width 29 height 19
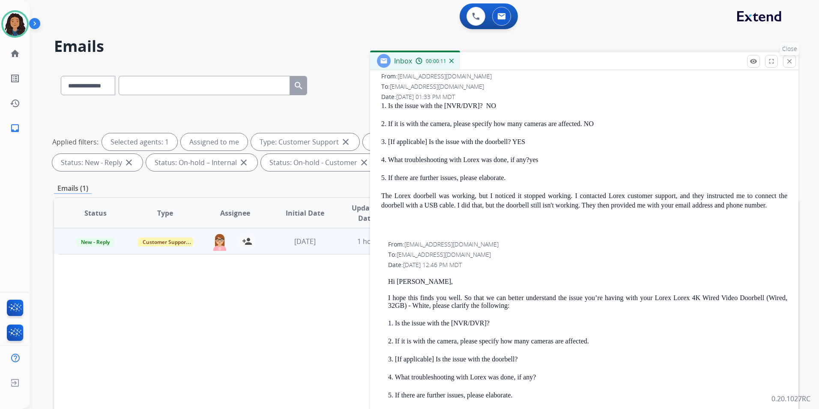
click at [788, 63] on mat-icon "close" at bounding box center [790, 61] width 8 height 8
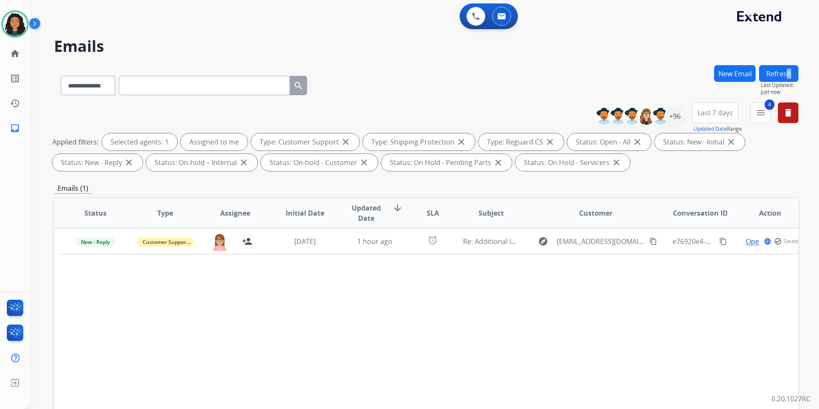
click at [786, 64] on div "**********" at bounding box center [414, 235] width 769 height 409
drag, startPoint x: 786, startPoint y: 64, endPoint x: 769, endPoint y: 67, distance: 17.5
click at [779, 68] on button "Refresh" at bounding box center [778, 73] width 39 height 17
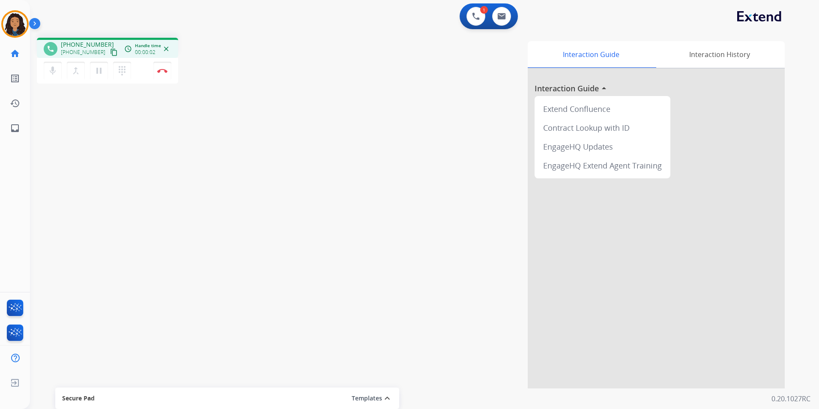
click at [110, 52] on mat-icon "content_copy" at bounding box center [114, 52] width 8 height 8
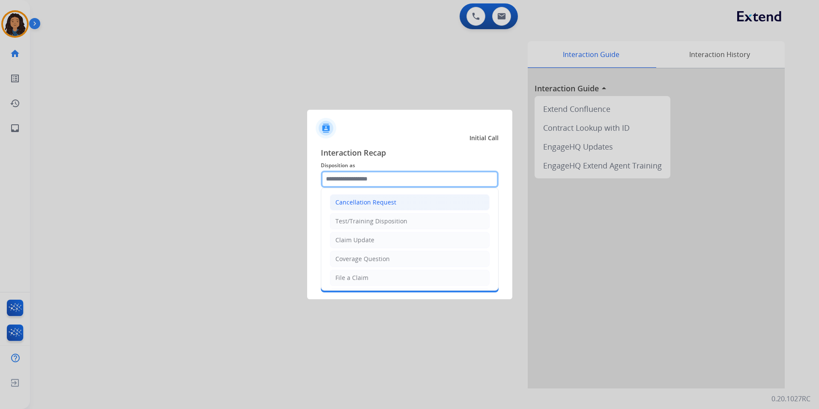
drag, startPoint x: 428, startPoint y: 184, endPoint x: 441, endPoint y: 207, distance: 26.5
click at [426, 182] on input "text" at bounding box center [410, 179] width 178 height 17
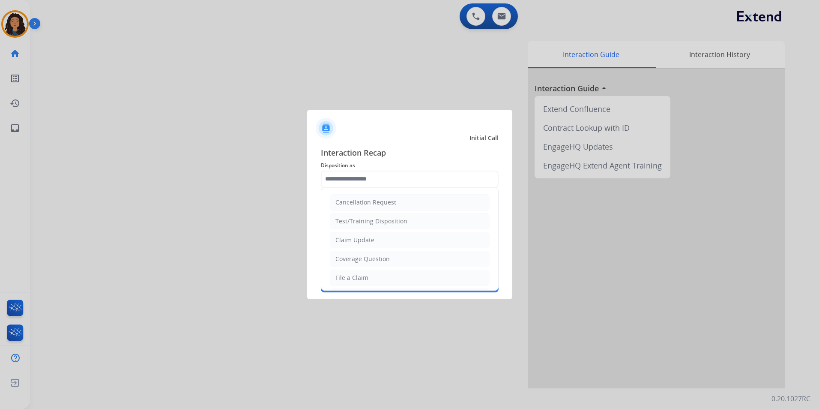
click at [400, 240] on li "Claim Update" at bounding box center [410, 240] width 160 height 16
type input "**********"
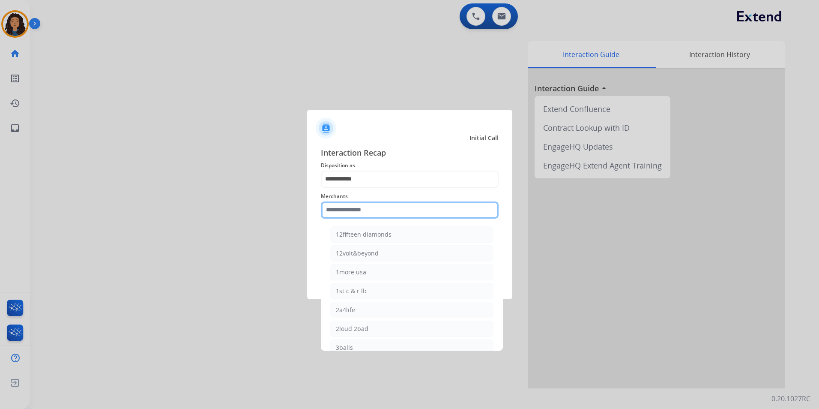
click at [392, 213] on input "text" at bounding box center [410, 209] width 178 height 17
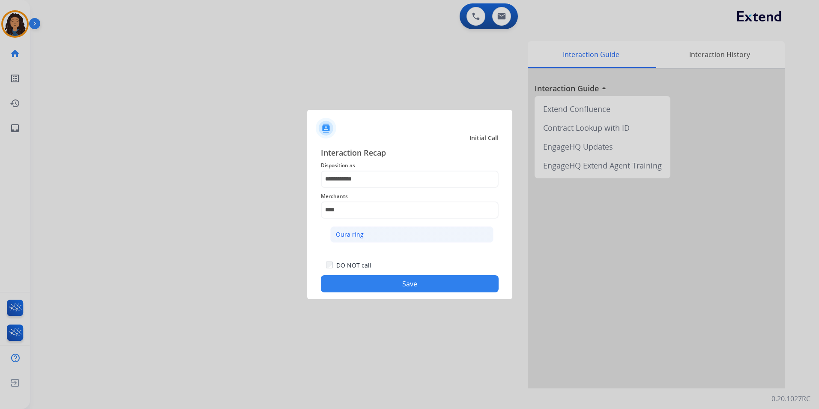
click at [348, 235] on div "Oura ring" at bounding box center [350, 234] width 28 height 9
type input "*********"
click at [375, 279] on button "Save" at bounding box center [410, 283] width 178 height 17
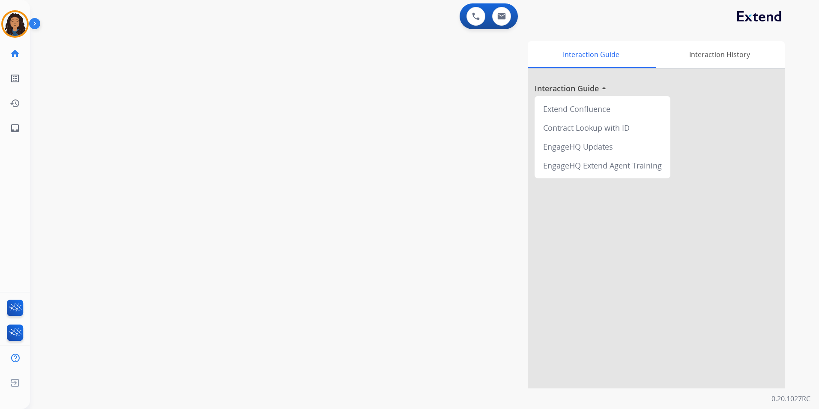
click at [230, 159] on div "swap_horiz Break voice bridge close_fullscreen Connect 3-Way Call merge_type Se…" at bounding box center [414, 209] width 769 height 357
click at [497, 18] on button at bounding box center [501, 16] width 19 height 19
select select "**********"
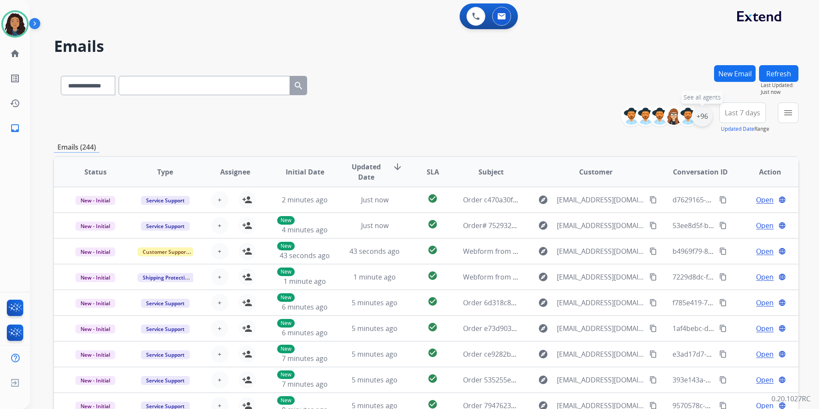
click at [693, 114] on div "+96" at bounding box center [702, 116] width 21 height 21
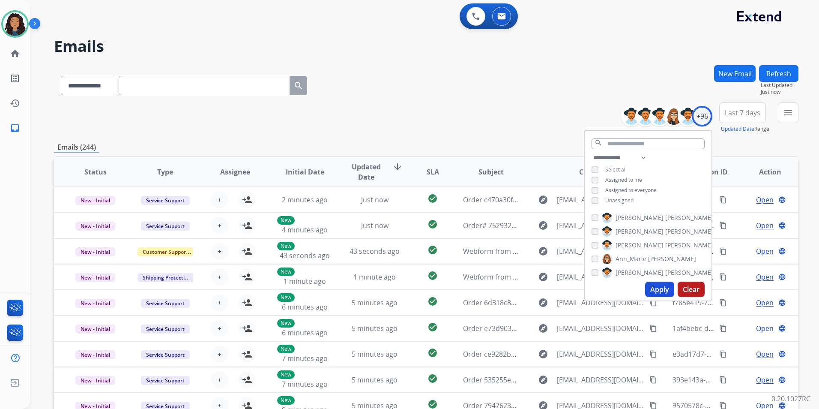
click at [618, 203] on div "**********" at bounding box center [648, 180] width 127 height 55
click at [619, 201] on span "Unassigned" at bounding box center [619, 200] width 28 height 7
drag, startPoint x: 658, startPoint y: 289, endPoint x: 695, endPoint y: 219, distance: 78.8
click at [658, 289] on button "Apply" at bounding box center [659, 288] width 29 height 15
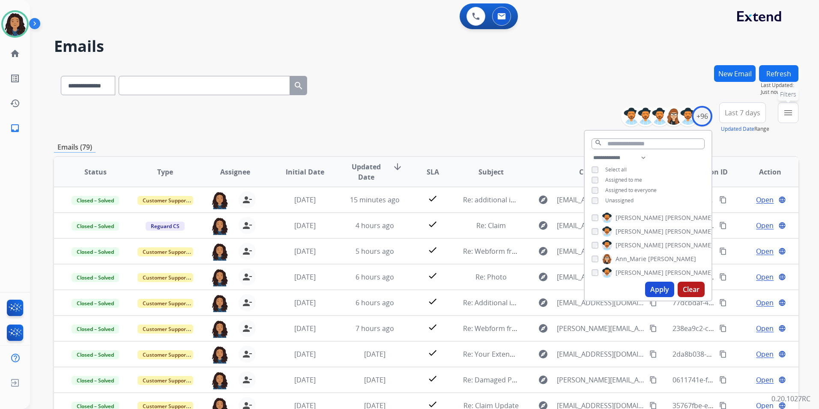
click at [781, 120] on button "menu Filters" at bounding box center [788, 112] width 21 height 21
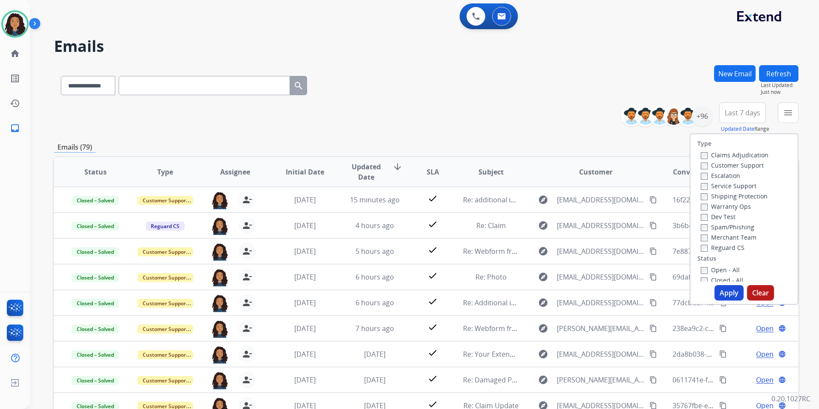
click at [750, 165] on label "Customer Support" at bounding box center [732, 165] width 63 height 8
click at [752, 196] on label "Shipping Protection" at bounding box center [734, 196] width 67 height 8
click at [727, 248] on label "Reguard CS" at bounding box center [723, 247] width 44 height 8
click at [719, 266] on label "Open - All" at bounding box center [720, 270] width 39 height 8
click at [719, 269] on label "Open - All" at bounding box center [720, 270] width 39 height 8
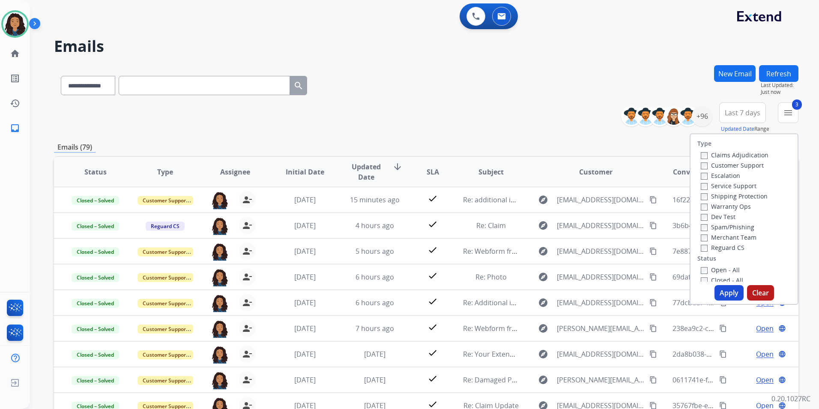
click at [723, 289] on button "Apply" at bounding box center [729, 292] width 29 height 15
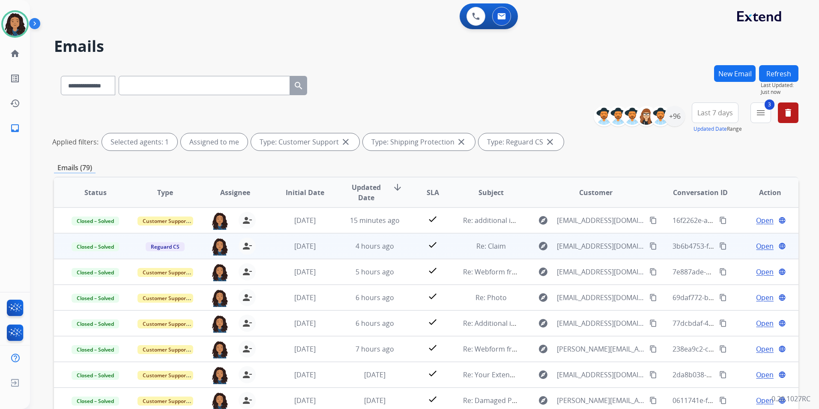
click at [759, 244] on span "Open" at bounding box center [765, 246] width 18 height 10
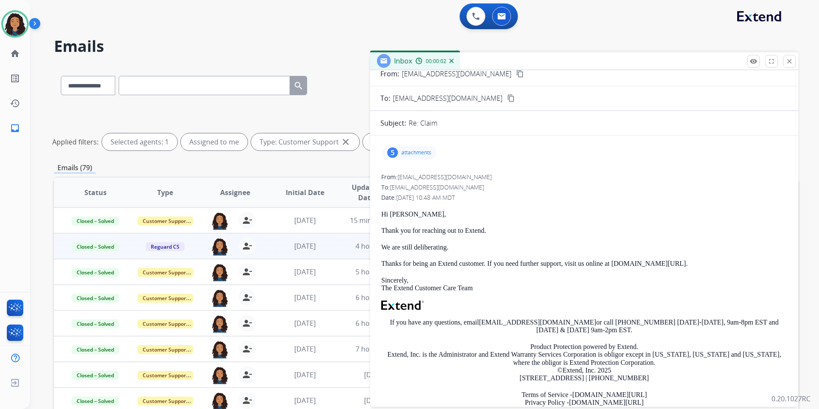
scroll to position [43, 0]
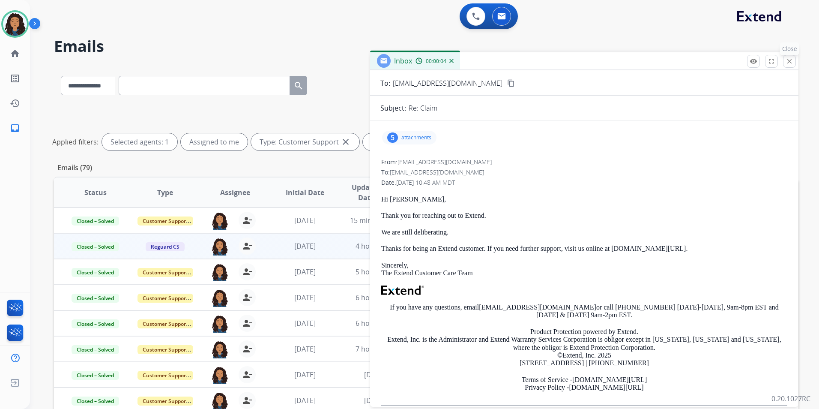
click at [793, 64] on mat-icon "close" at bounding box center [790, 61] width 8 height 8
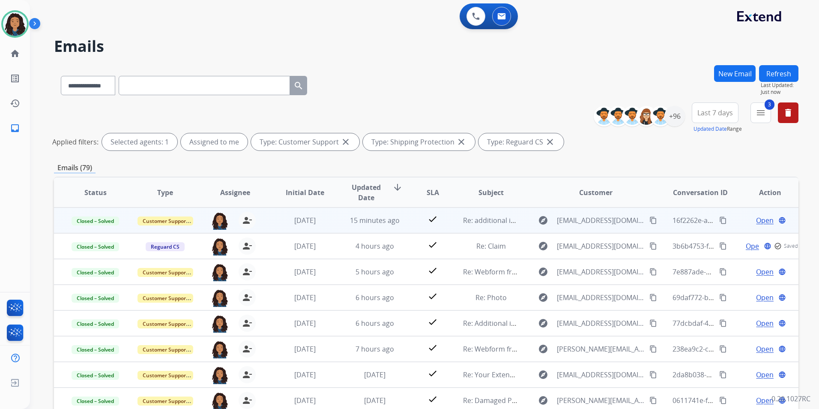
click at [757, 219] on span "Open" at bounding box center [765, 220] width 18 height 10
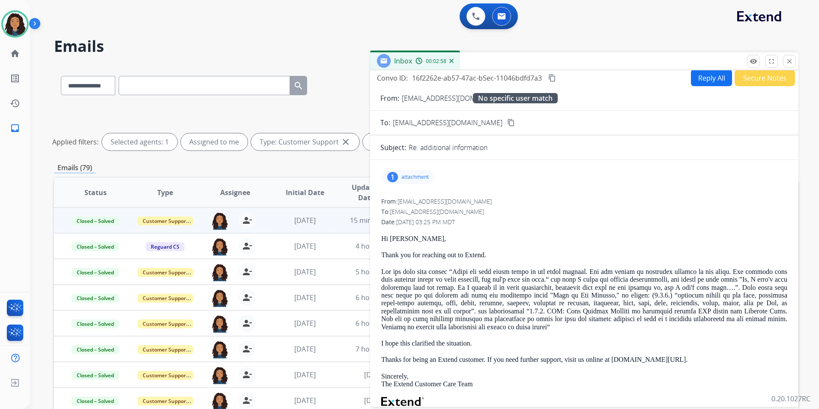
scroll to position [0, 0]
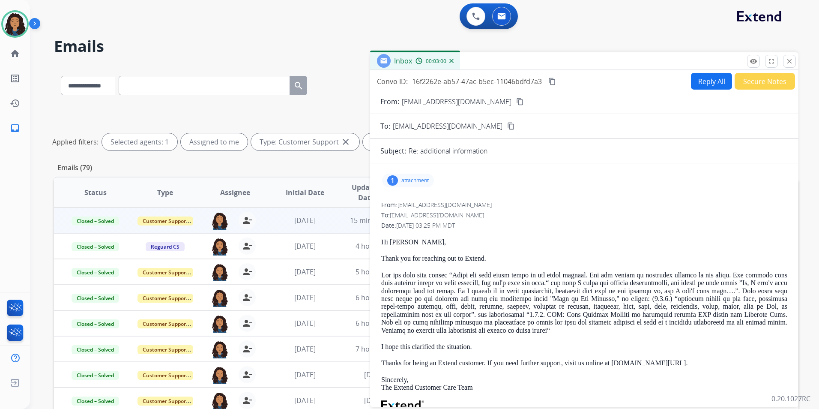
click at [507, 126] on mat-icon "content_copy" at bounding box center [511, 126] width 8 height 8
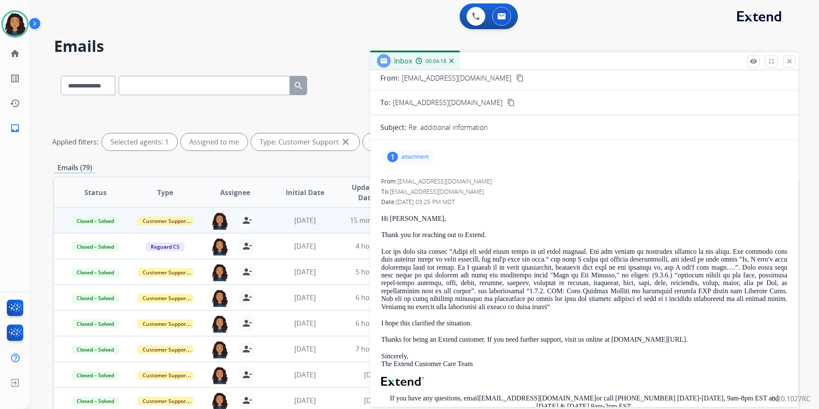
scroll to position [43, 0]
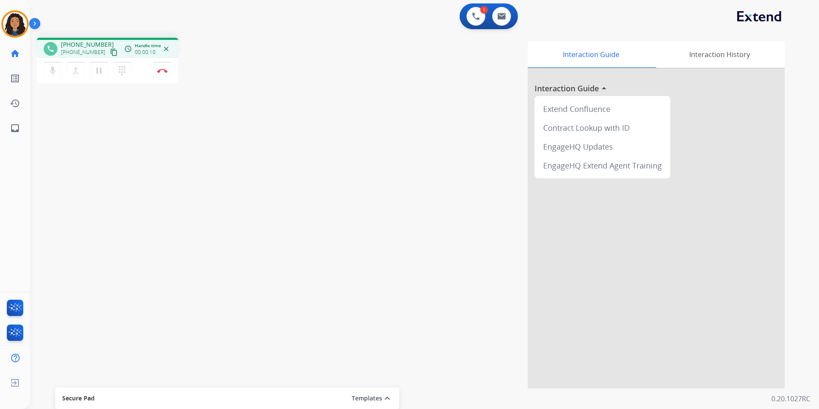
click at [110, 51] on mat-icon "content_copy" at bounding box center [114, 52] width 8 height 8
click at [162, 62] on button "Disconnect" at bounding box center [162, 71] width 18 height 18
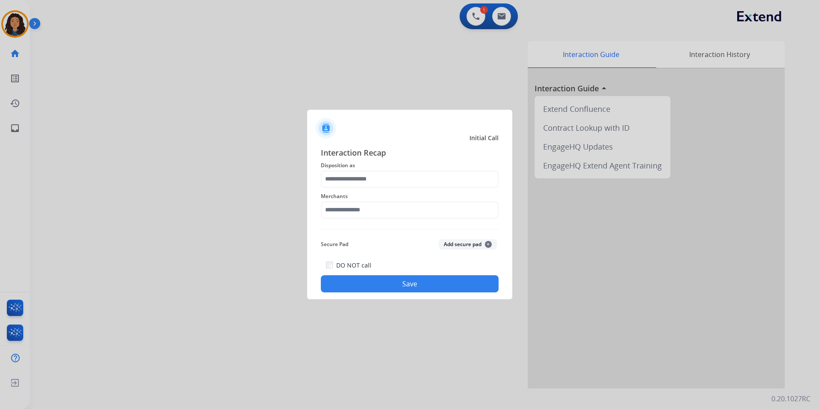
drag, startPoint x: 385, startPoint y: 165, endPoint x: 385, endPoint y: 174, distance: 9.4
click at [385, 166] on span "Disposition as" at bounding box center [410, 165] width 178 height 10
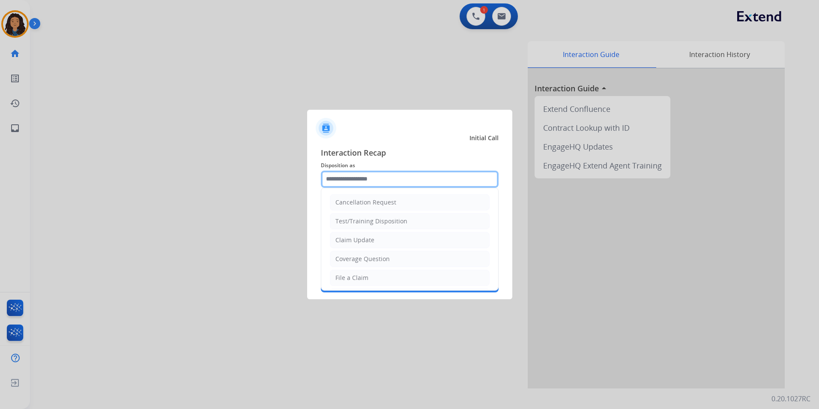
drag, startPoint x: 385, startPoint y: 175, endPoint x: 384, endPoint y: 181, distance: 6.0
click at [385, 177] on input "text" at bounding box center [410, 179] width 178 height 17
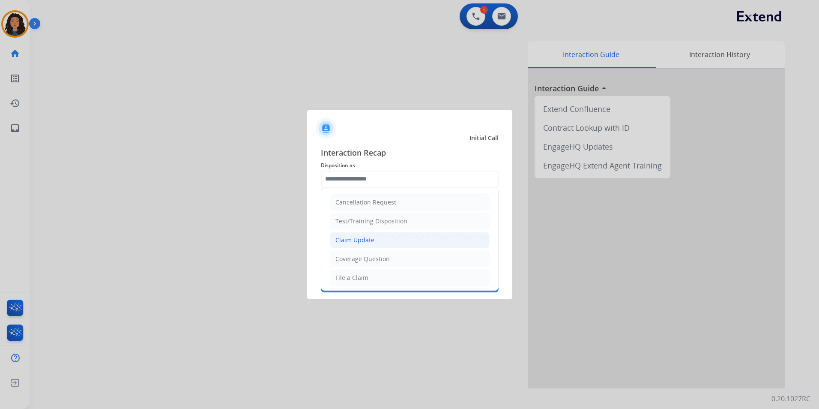
click at [377, 232] on li "Claim Update" at bounding box center [410, 240] width 160 height 16
type input "**********"
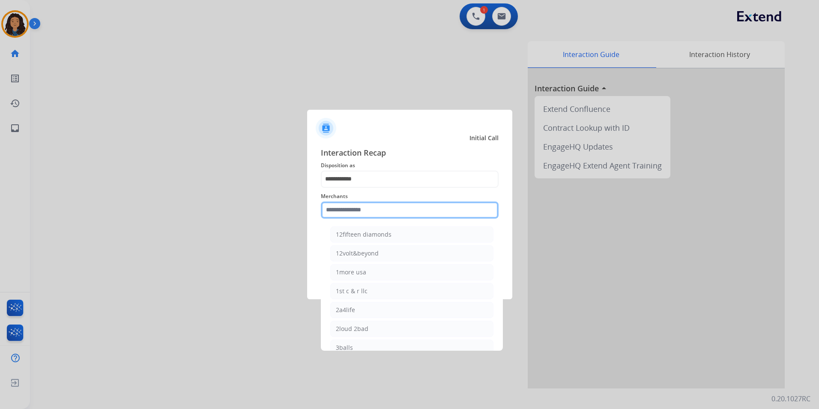
click at [362, 207] on input "text" at bounding box center [410, 209] width 178 height 17
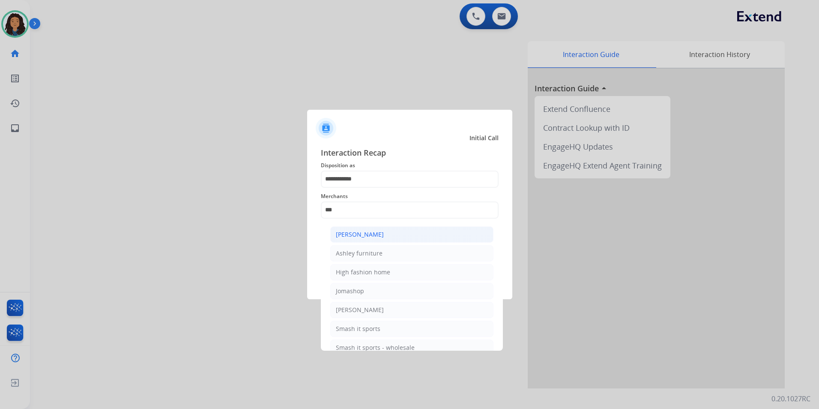
click at [369, 234] on div "[PERSON_NAME]" at bounding box center [360, 234] width 48 height 9
type input "**********"
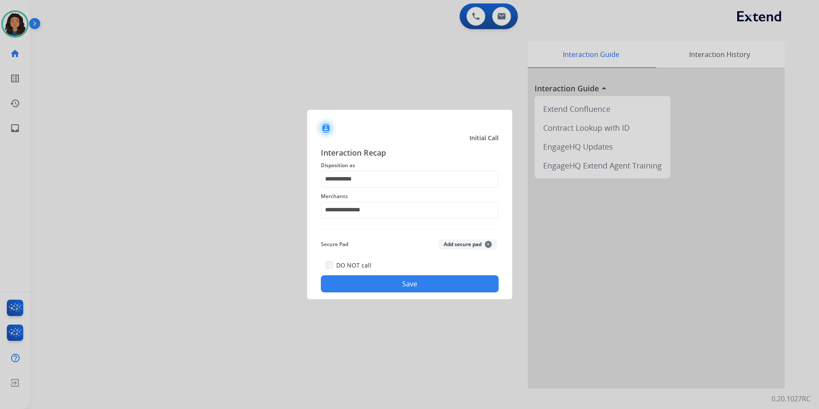
drag, startPoint x: 353, startPoint y: 296, endPoint x: 352, endPoint y: 287, distance: 9.5
click at [353, 294] on div "**********" at bounding box center [409, 220] width 205 height 160
drag, startPoint x: 352, startPoint y: 286, endPoint x: 335, endPoint y: 277, distance: 18.6
click at [352, 285] on button "Save" at bounding box center [410, 283] width 178 height 17
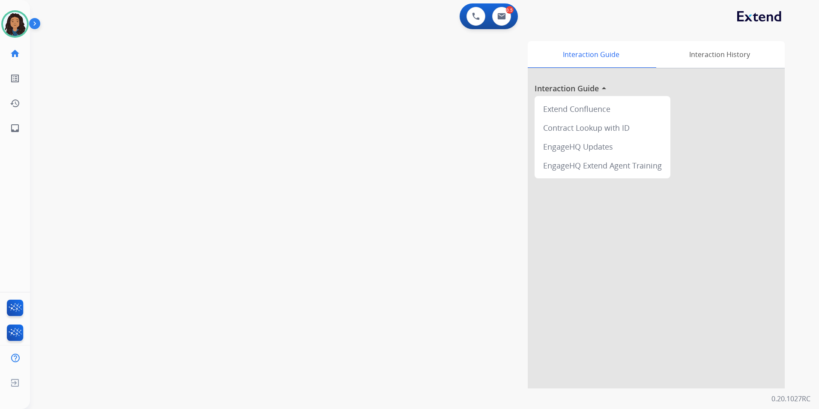
drag, startPoint x: 164, startPoint y: 218, endPoint x: 166, endPoint y: 202, distance: 15.6
click at [164, 216] on div "swap_horiz Break voice bridge close_fullscreen Connect 3-Way Call merge_type Se…" at bounding box center [414, 209] width 769 height 357
click at [15, 23] on img at bounding box center [15, 24] width 24 height 24
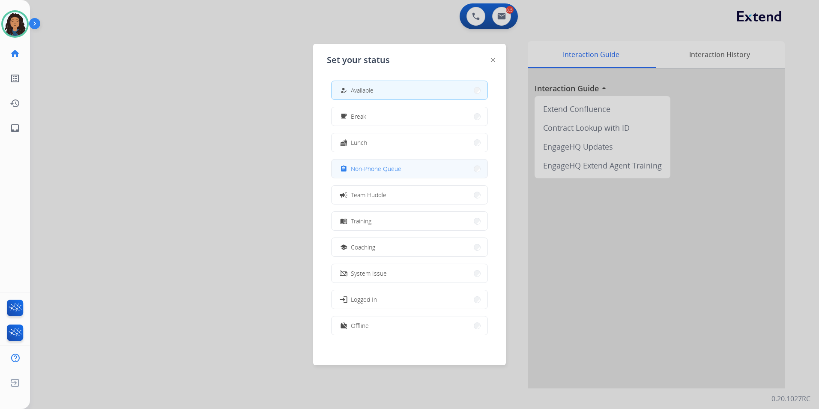
click at [389, 168] on span "Non-Phone Queue" at bounding box center [376, 168] width 51 height 9
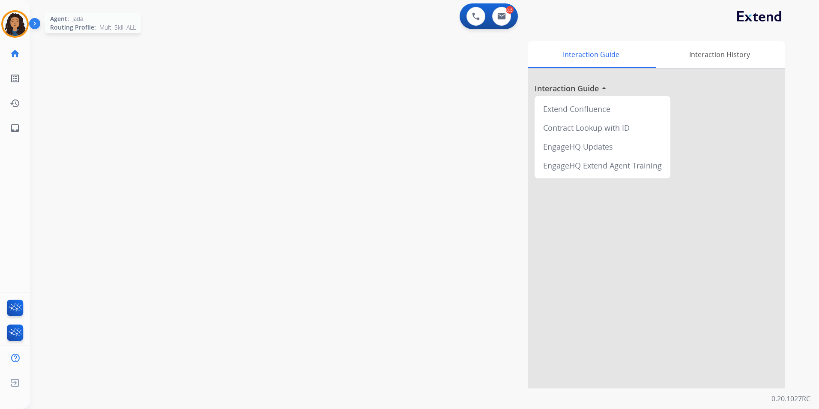
click at [25, 21] on img at bounding box center [15, 24] width 24 height 24
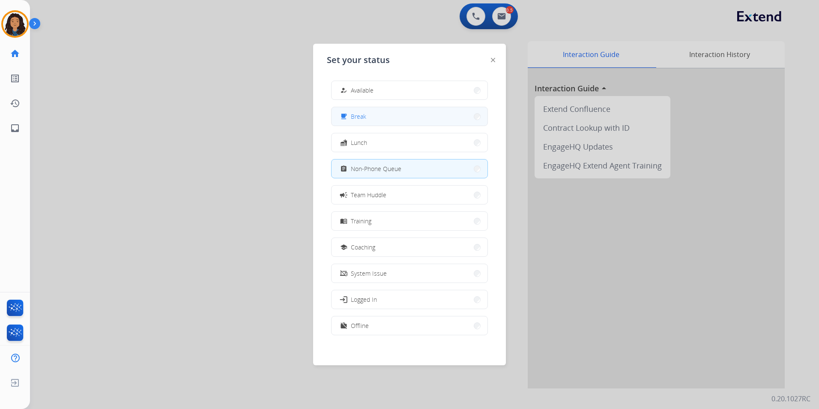
click at [408, 120] on button "free_breakfast Break" at bounding box center [410, 116] width 156 height 18
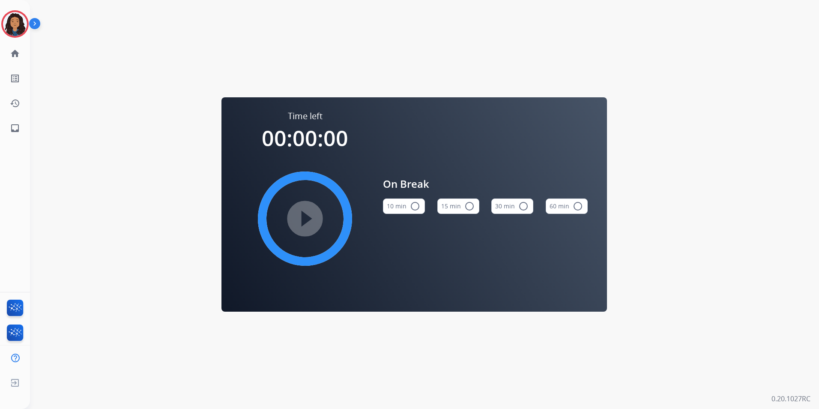
click at [474, 208] on button "15 min radio_button_unchecked" at bounding box center [458, 205] width 42 height 15
click at [339, 208] on div "play_circle_filled" at bounding box center [305, 218] width 129 height 129
click at [310, 213] on mat-icon "play_circle_filled" at bounding box center [305, 218] width 10 height 10
click at [18, 21] on img at bounding box center [15, 24] width 24 height 24
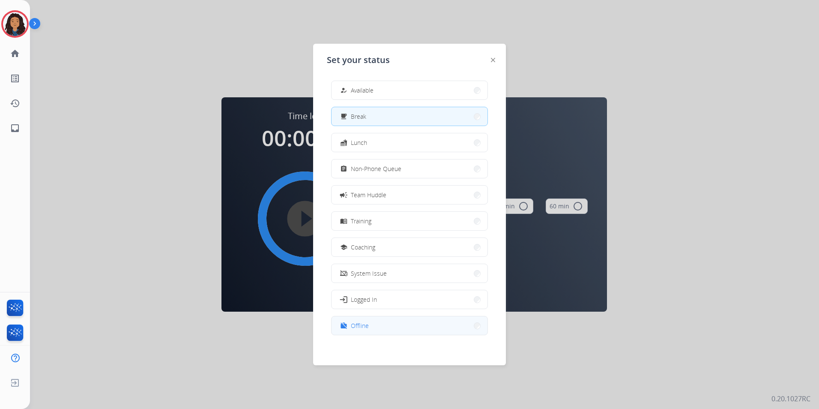
click at [401, 325] on button "work_off Offline" at bounding box center [410, 325] width 156 height 18
